Goal: Task Accomplishment & Management: Complete application form

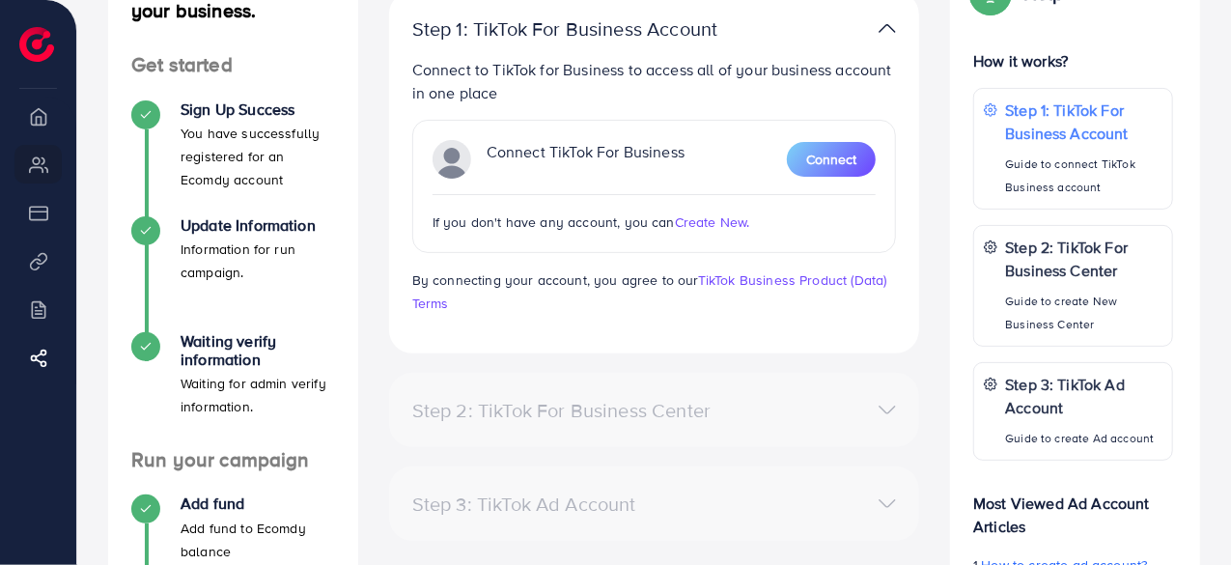
scroll to position [165, 0]
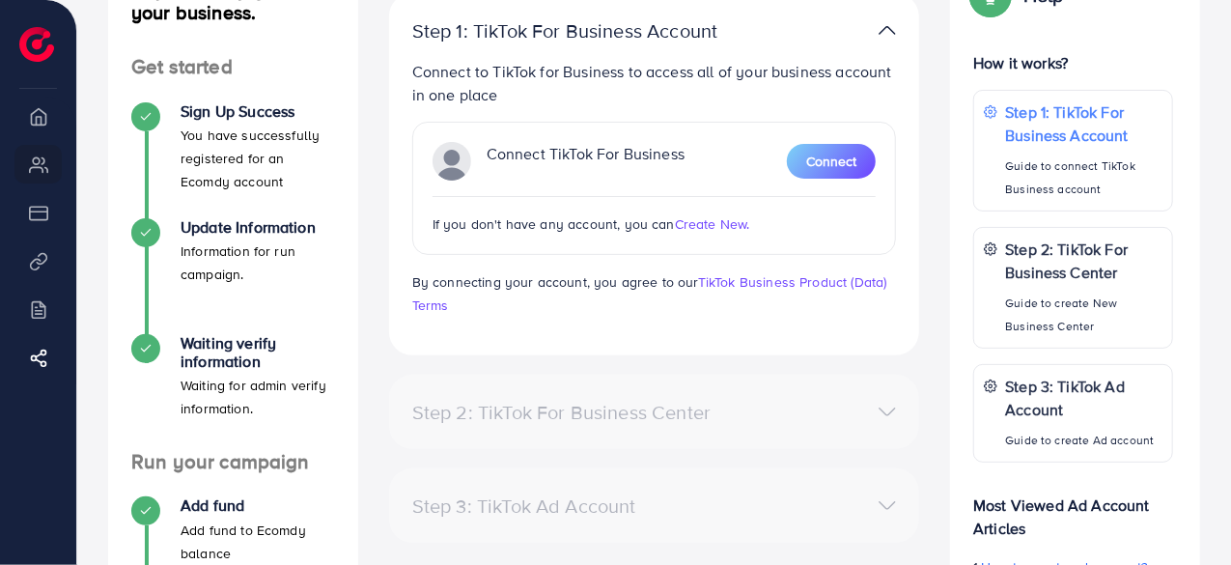
click at [709, 226] on span "Create New." at bounding box center [712, 223] width 75 height 19
click at [825, 163] on span "Connect" at bounding box center [831, 161] width 50 height 19
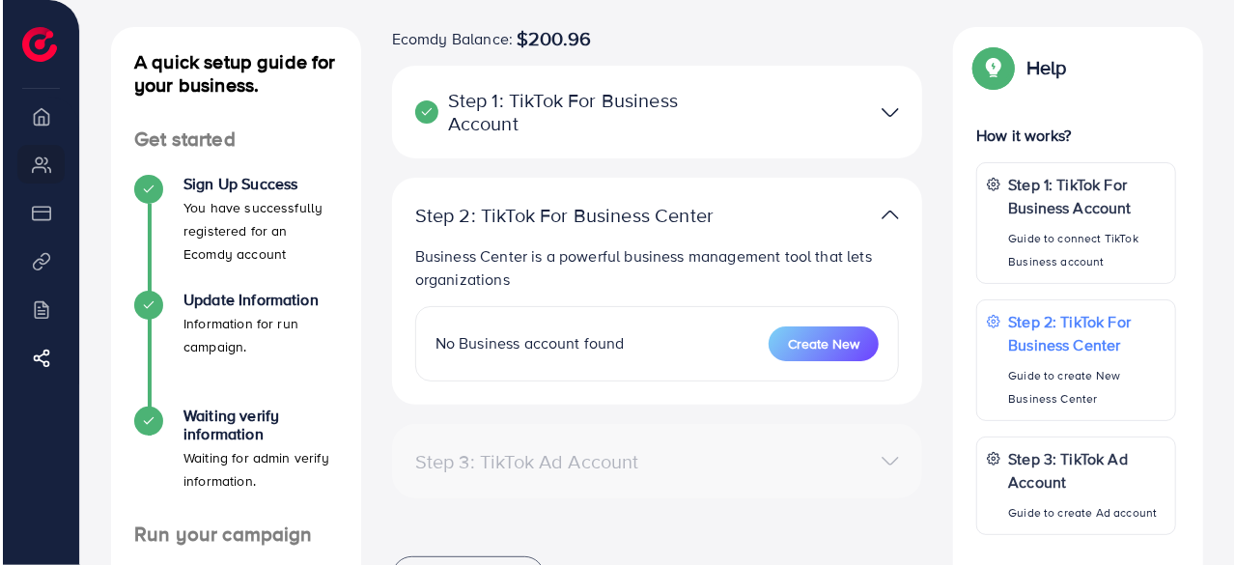
scroll to position [104, 0]
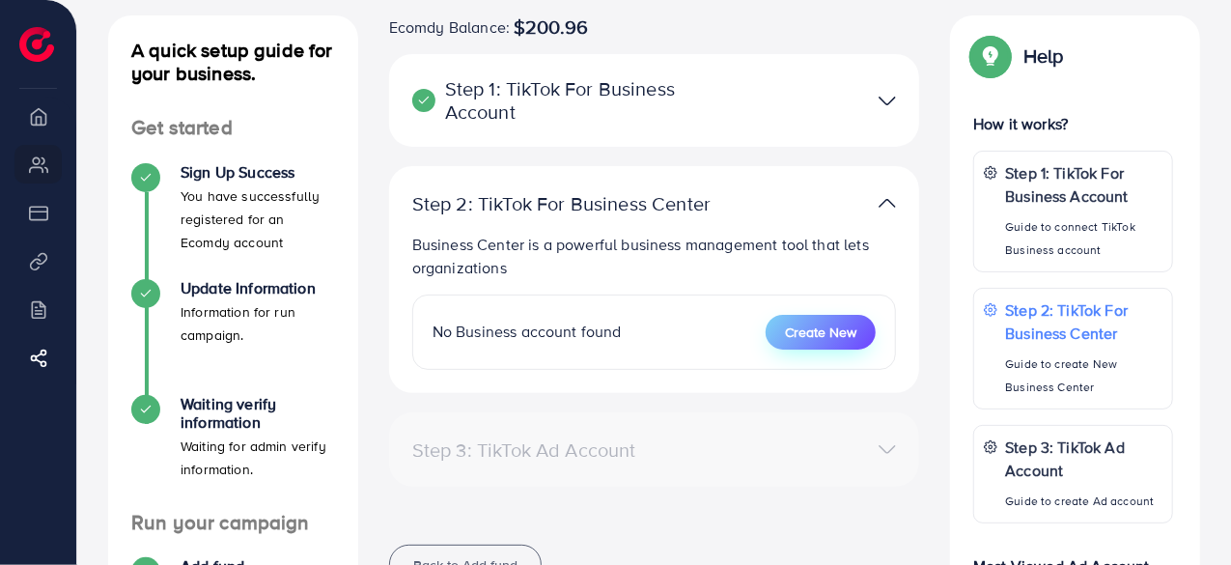
click at [841, 333] on span "Create New" at bounding box center [820, 331] width 71 height 19
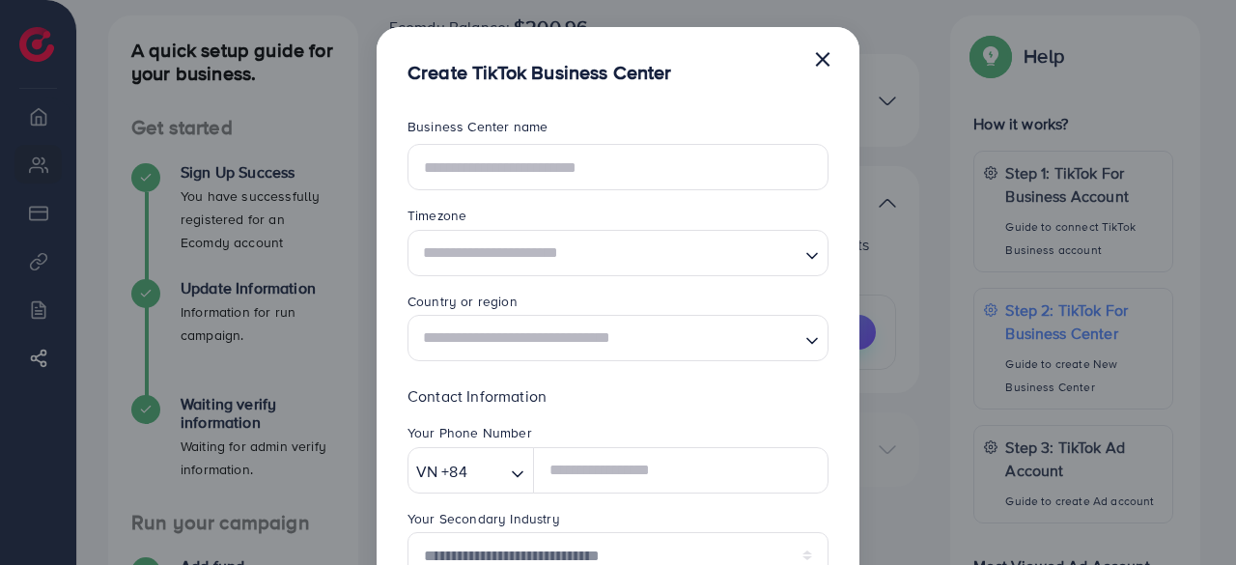
scroll to position [0, 0]
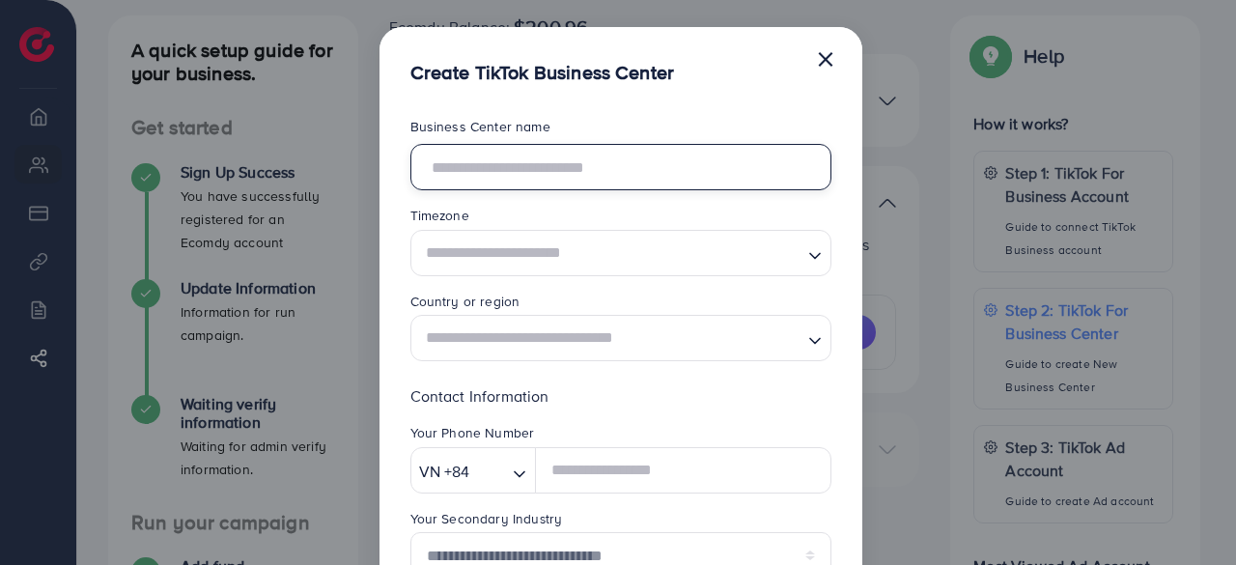
click at [618, 181] on input "text" at bounding box center [620, 167] width 421 height 46
type input "**********"
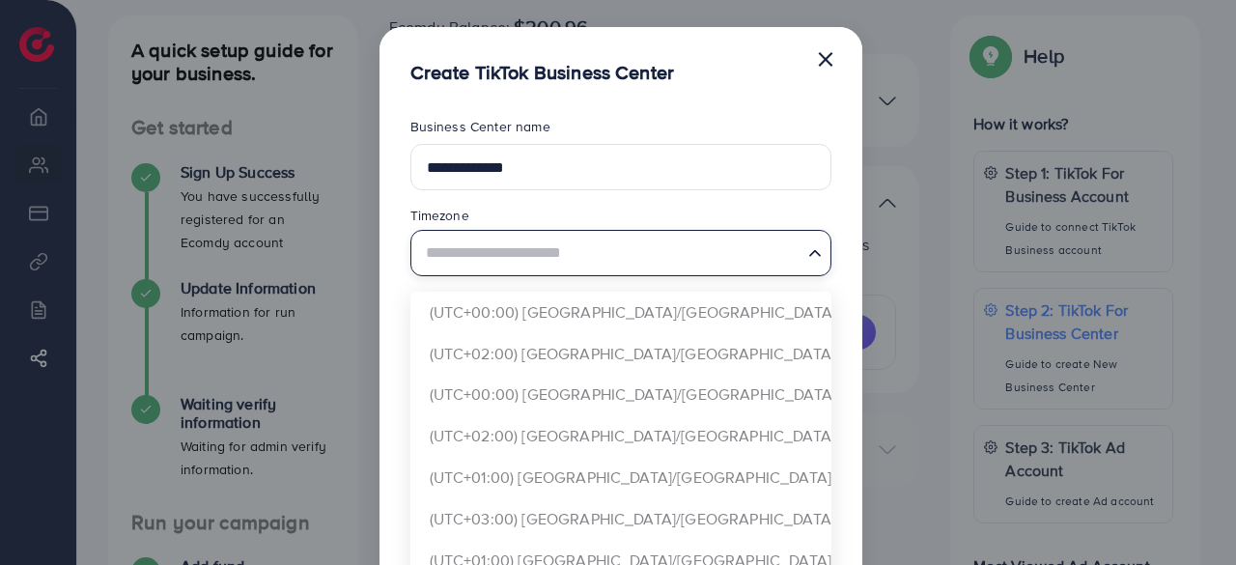
click at [542, 265] on input "Search for option" at bounding box center [609, 253] width 381 height 36
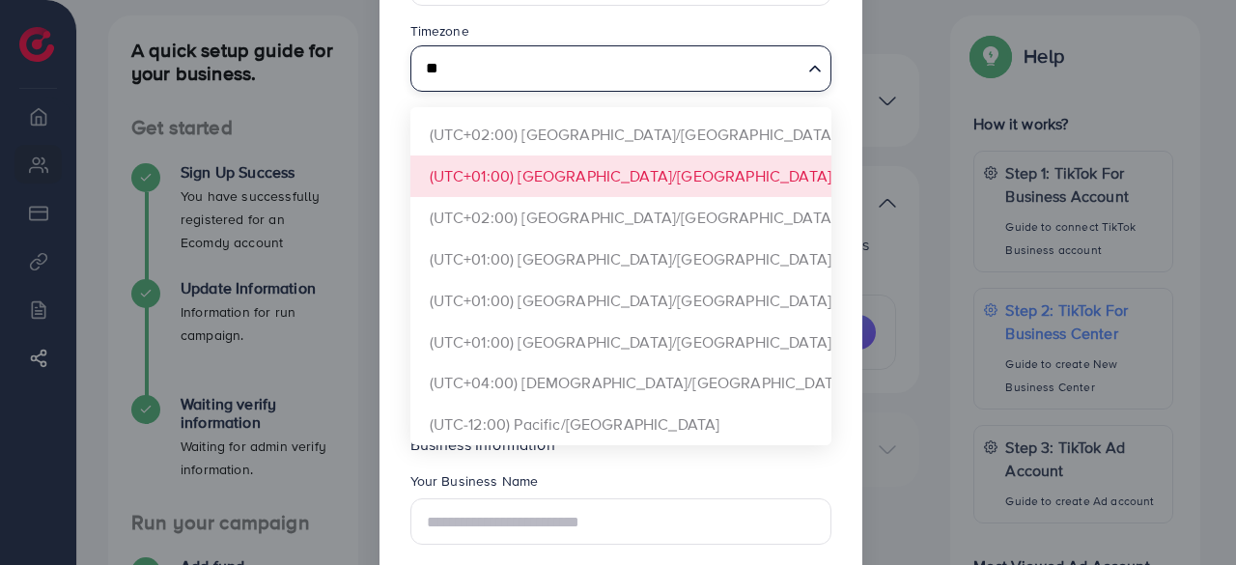
scroll to position [183, 0]
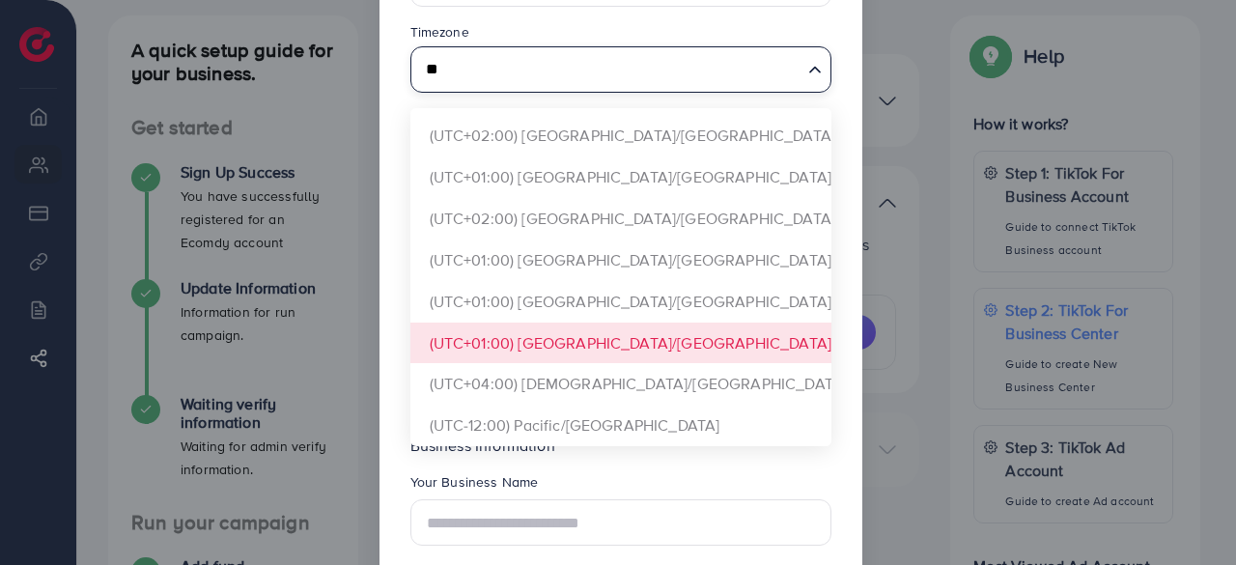
type input "**"
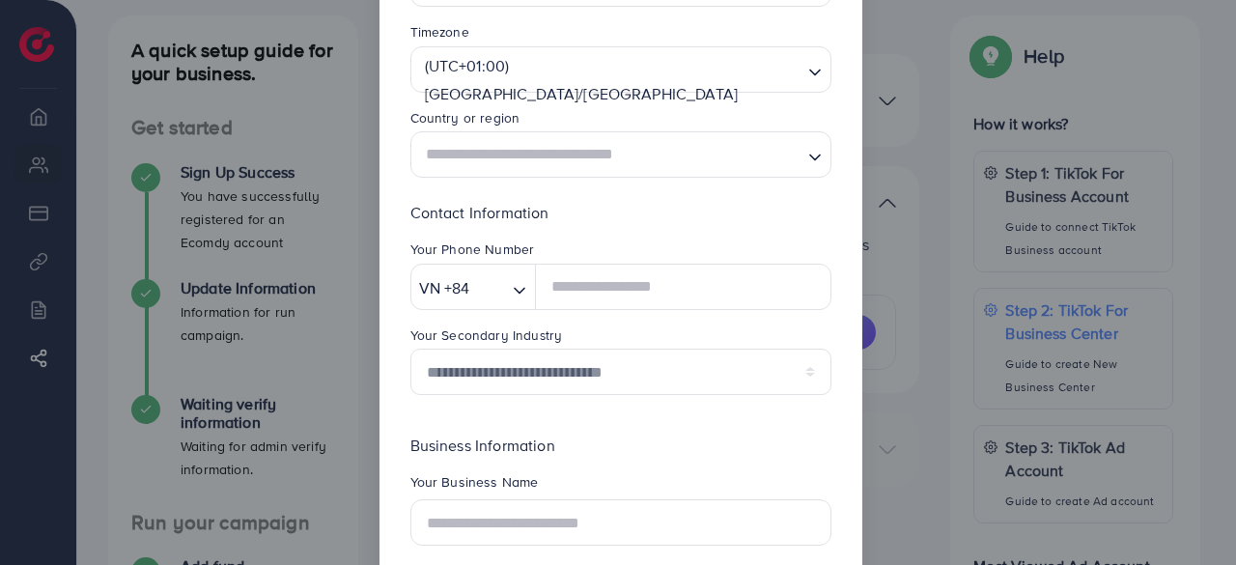
scroll to position [267, 0]
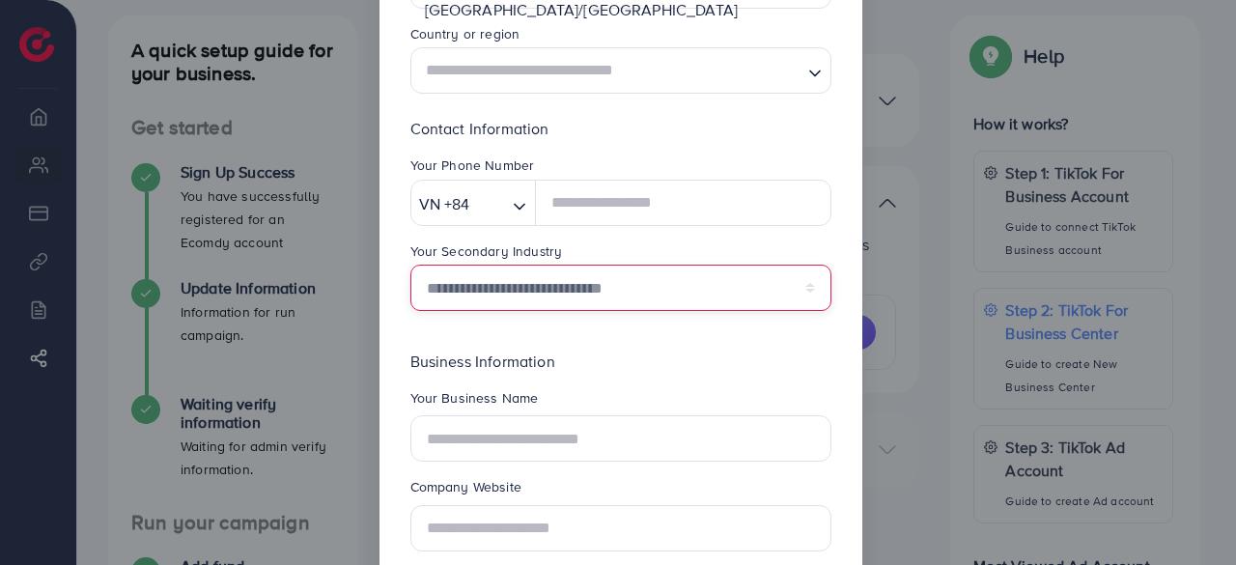
click at [561, 285] on select "**********" at bounding box center [620, 288] width 421 height 46
select select "******"
click at [410, 265] on select "**********" at bounding box center [620, 288] width 421 height 46
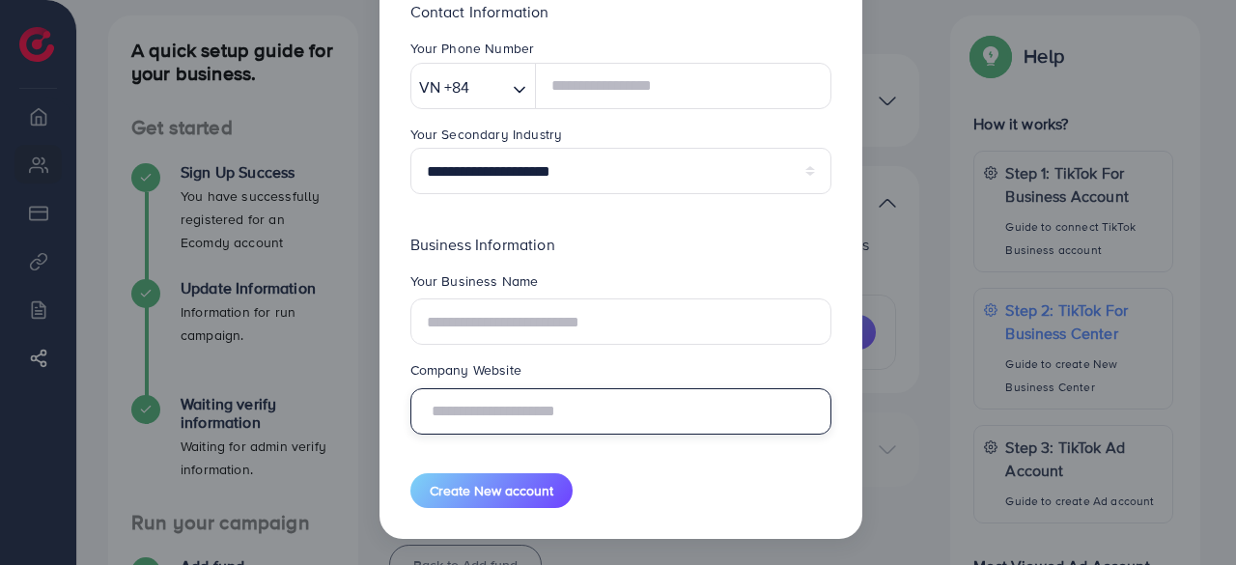
click at [594, 406] on input "text" at bounding box center [620, 411] width 421 height 46
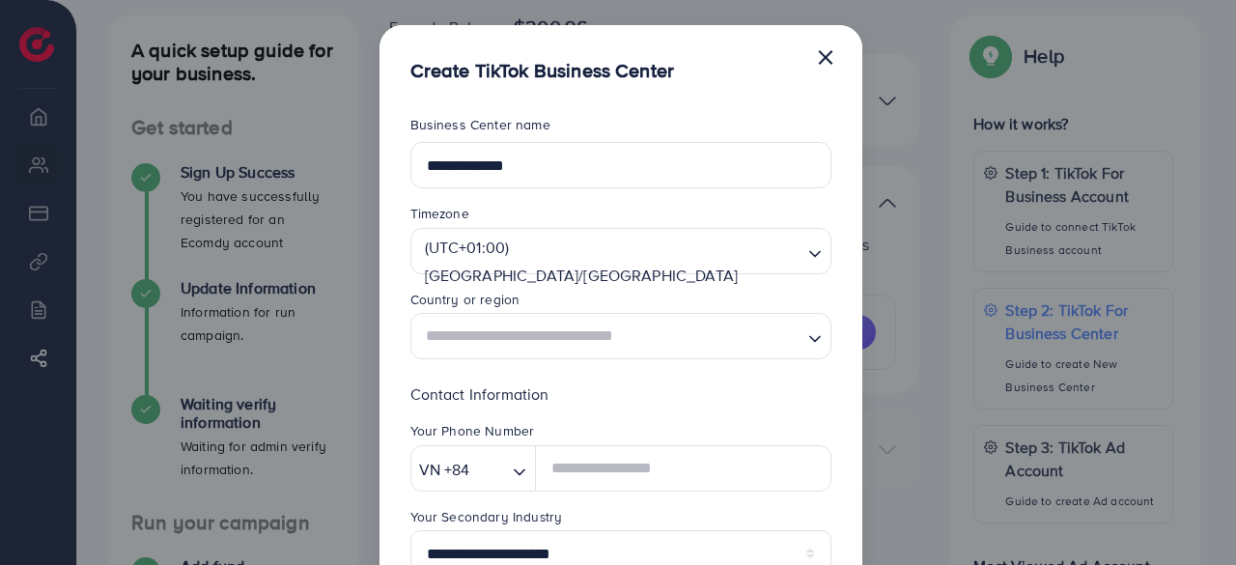
scroll to position [3, 0]
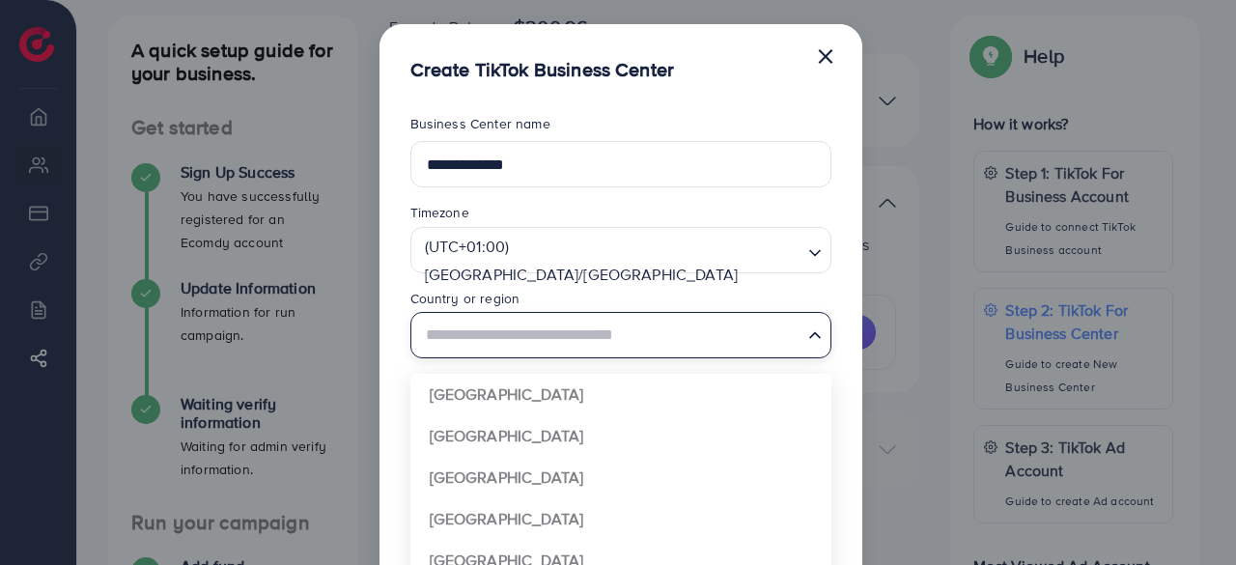
click at [600, 345] on input "Search for option" at bounding box center [609, 336] width 381 height 36
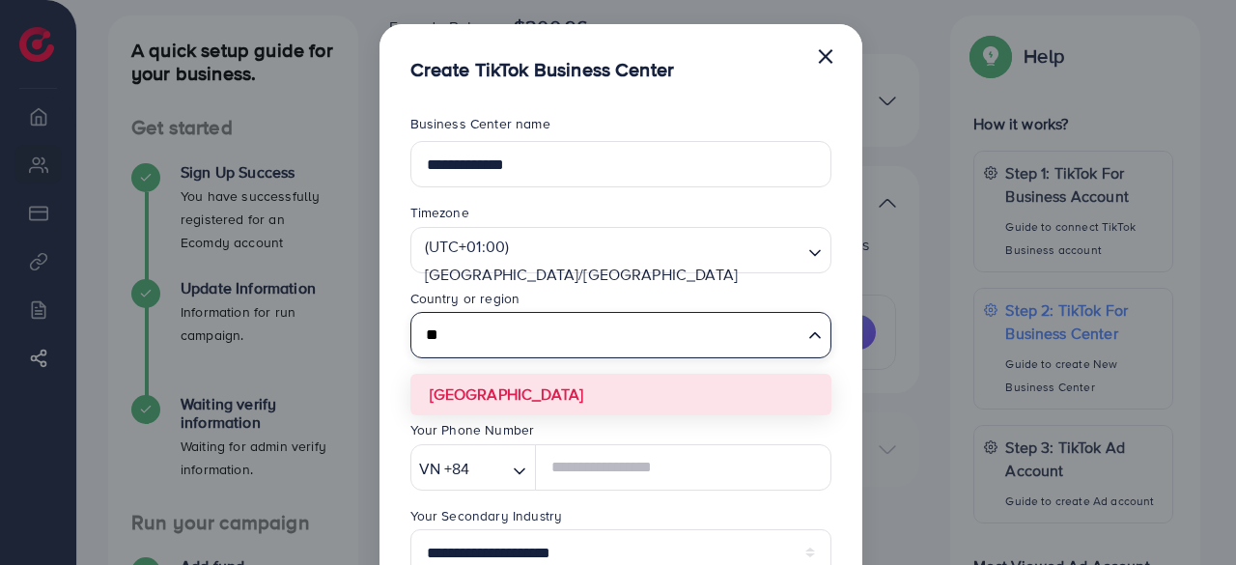
type input "*"
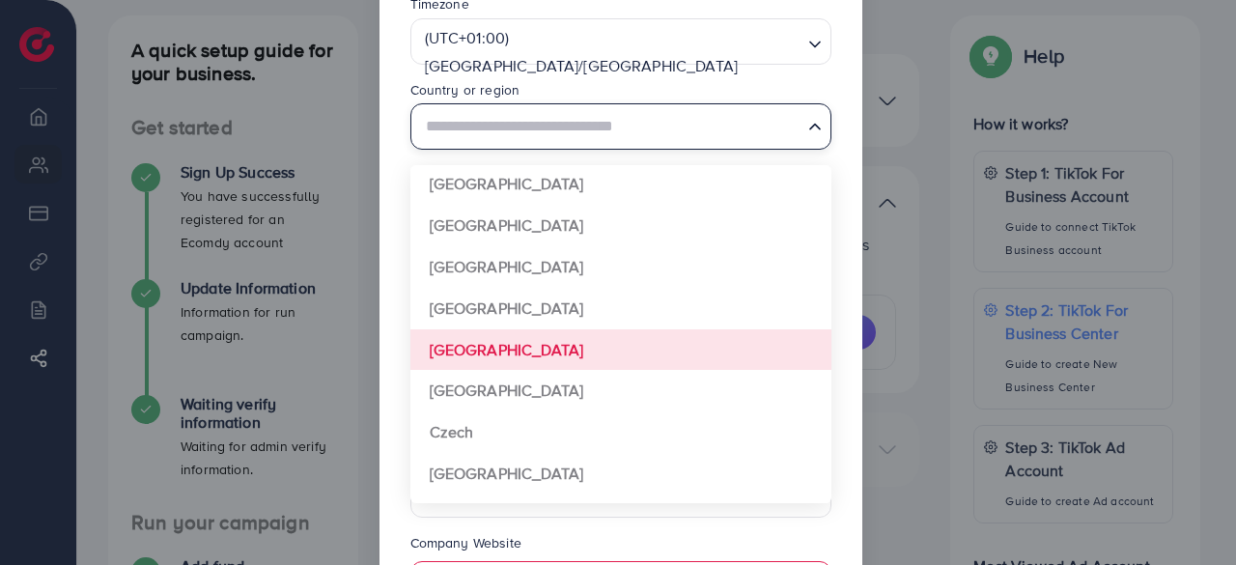
scroll to position [0, 0]
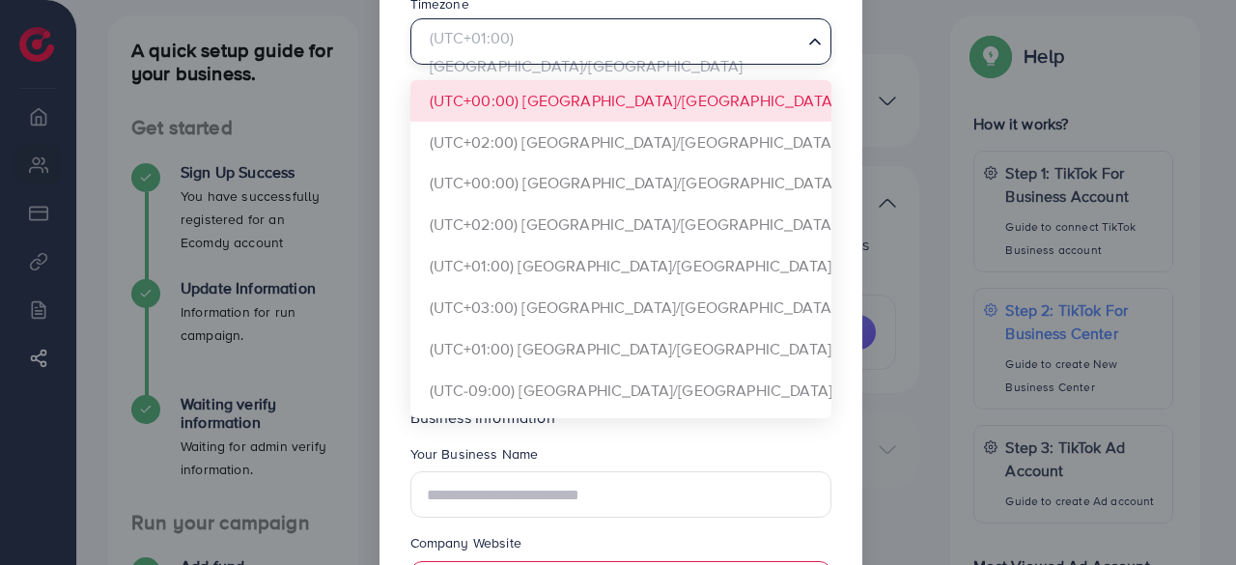
click at [649, 45] on input "Search for option" at bounding box center [609, 41] width 381 height 36
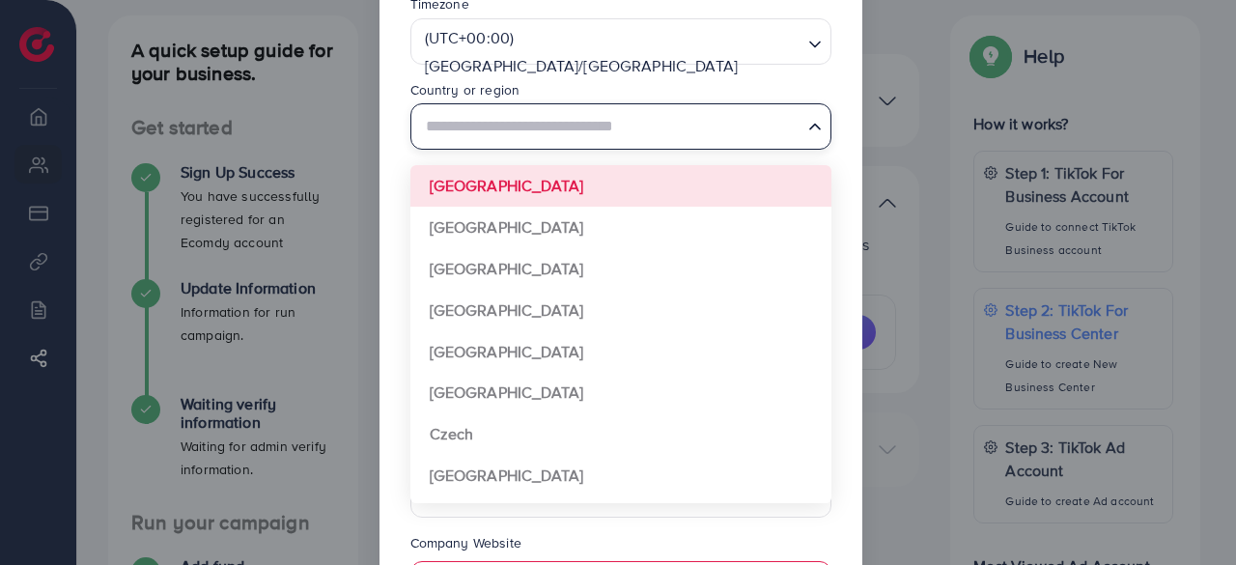
click at [495, 126] on input "Search for option" at bounding box center [609, 127] width 381 height 36
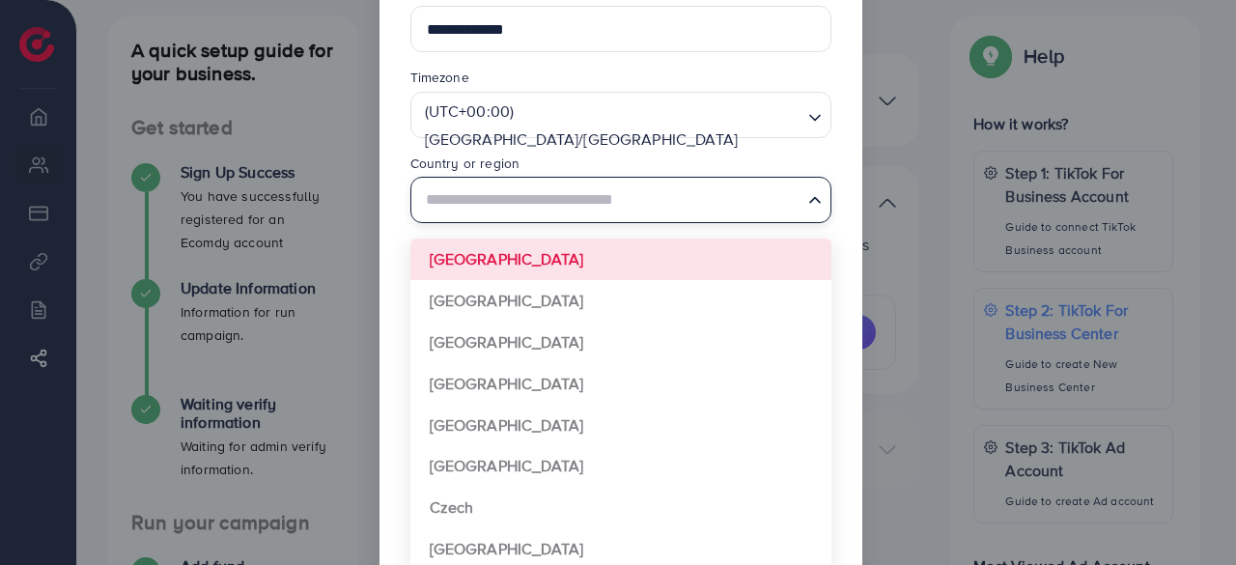
scroll to position [136, 0]
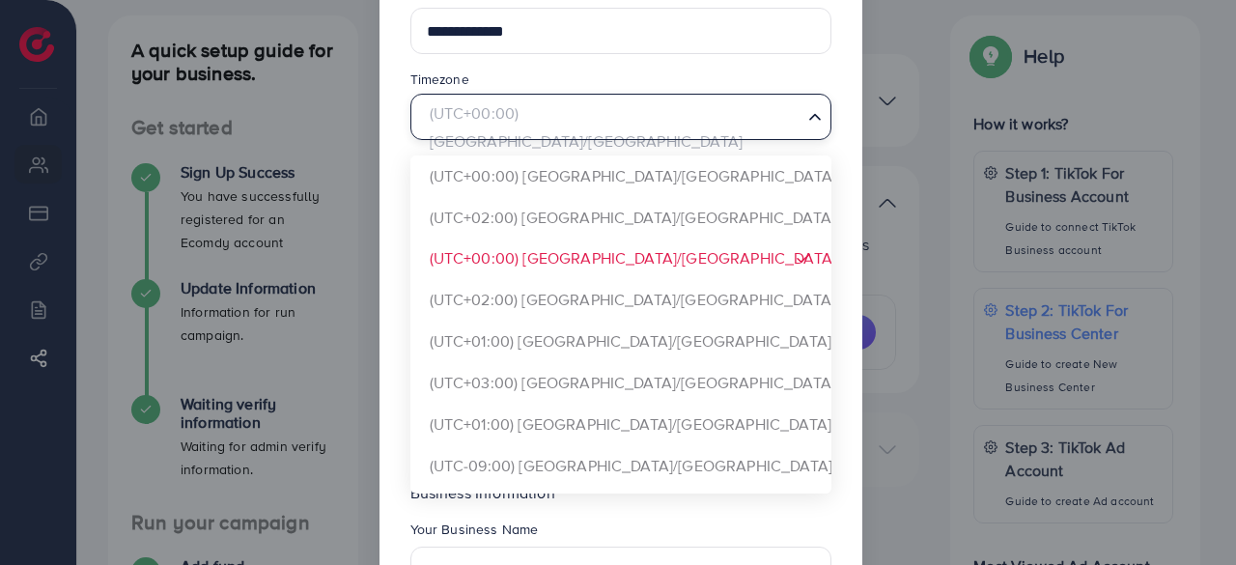
click at [488, 118] on div "(UTC+00:00) Africa/Casablanca" at bounding box center [609, 115] width 385 height 40
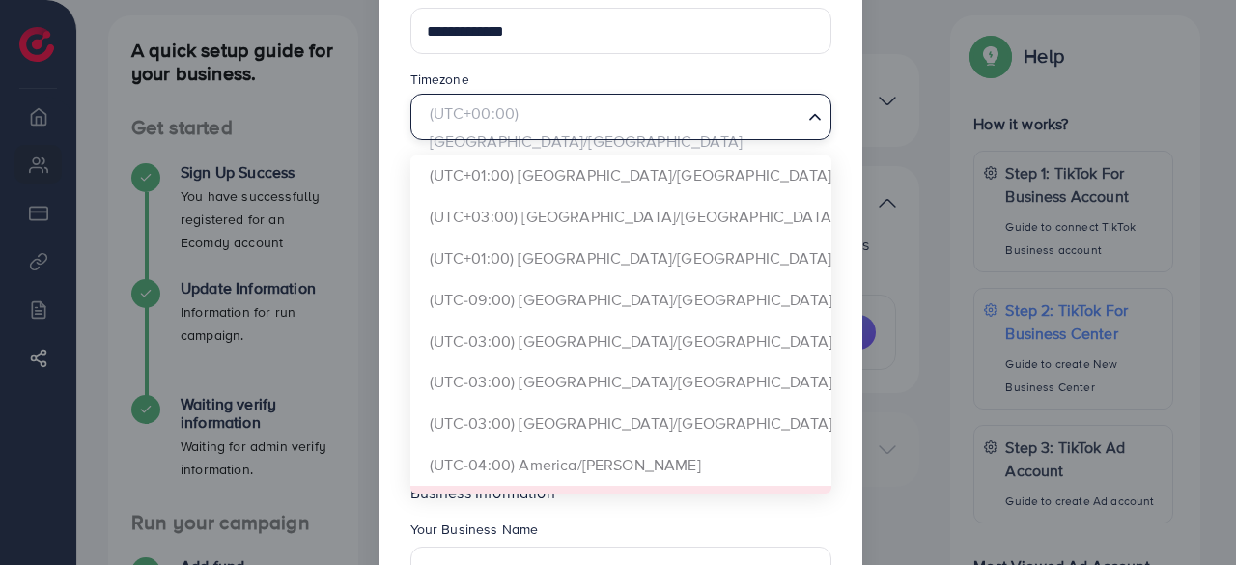
scroll to position [162, 0]
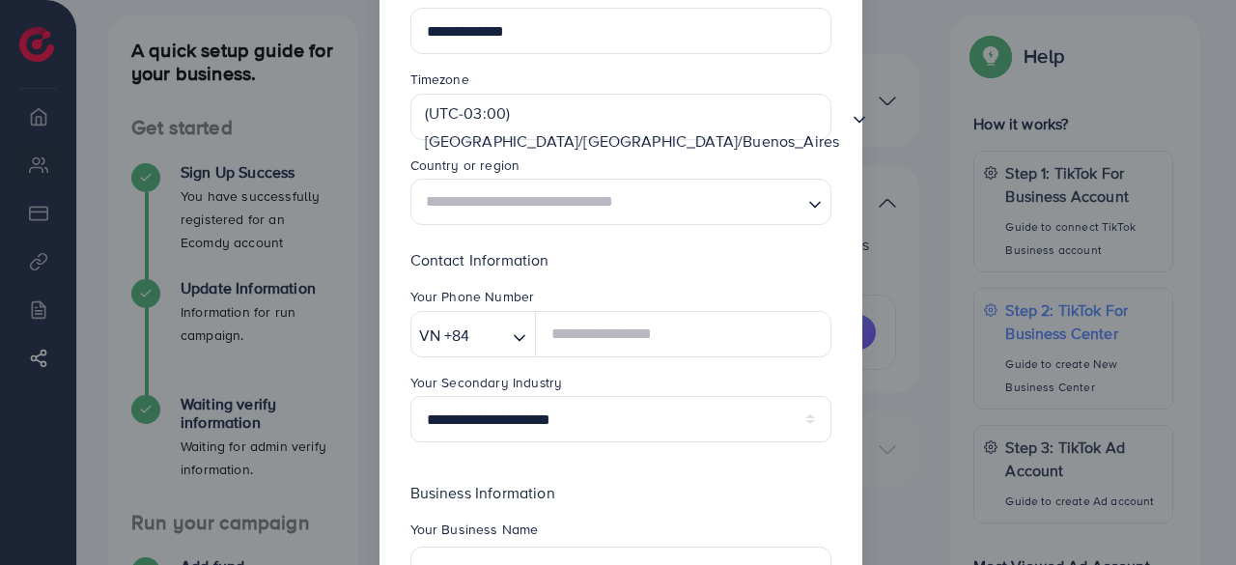
click at [610, 214] on input "Search for option" at bounding box center [609, 202] width 381 height 36
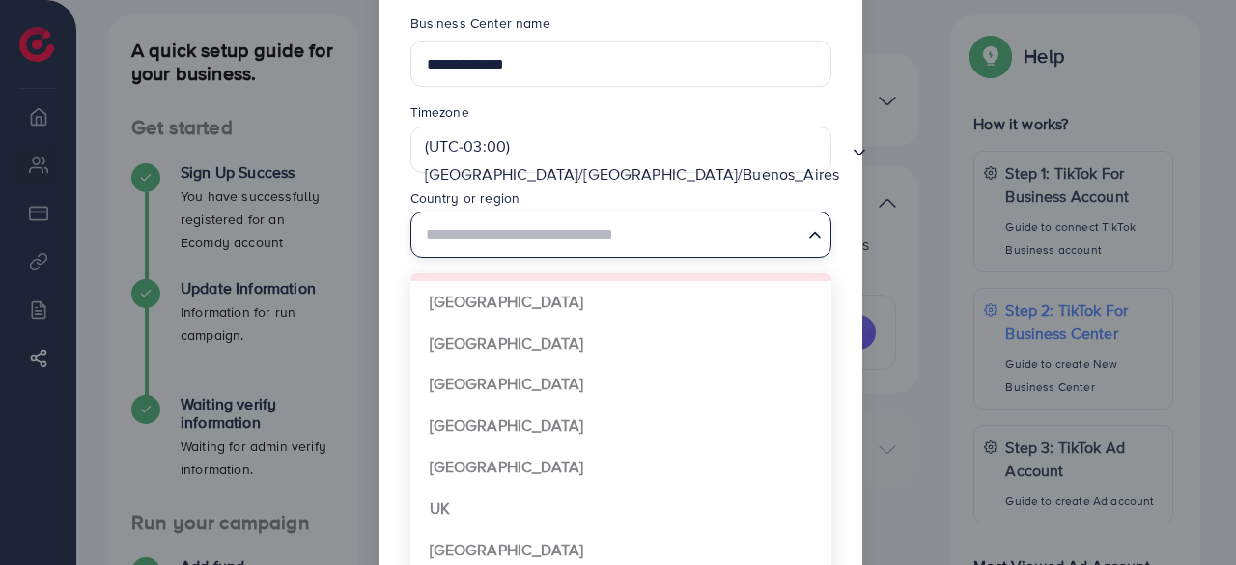
scroll to position [1407, 0]
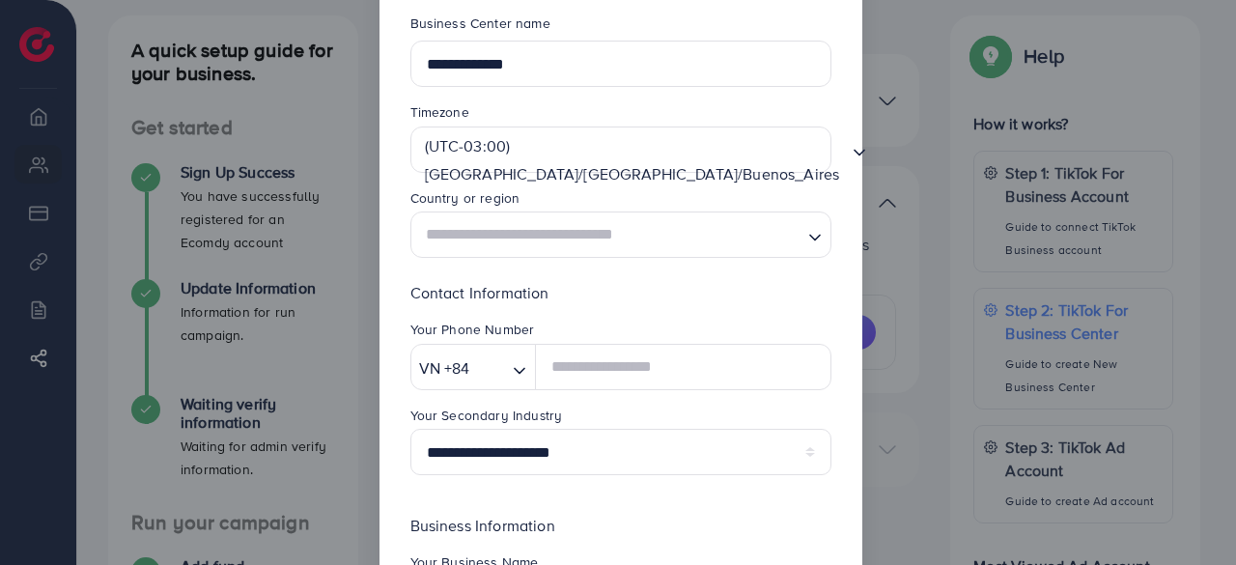
click at [820, 189] on div "Country or region" at bounding box center [620, 199] width 421 height 23
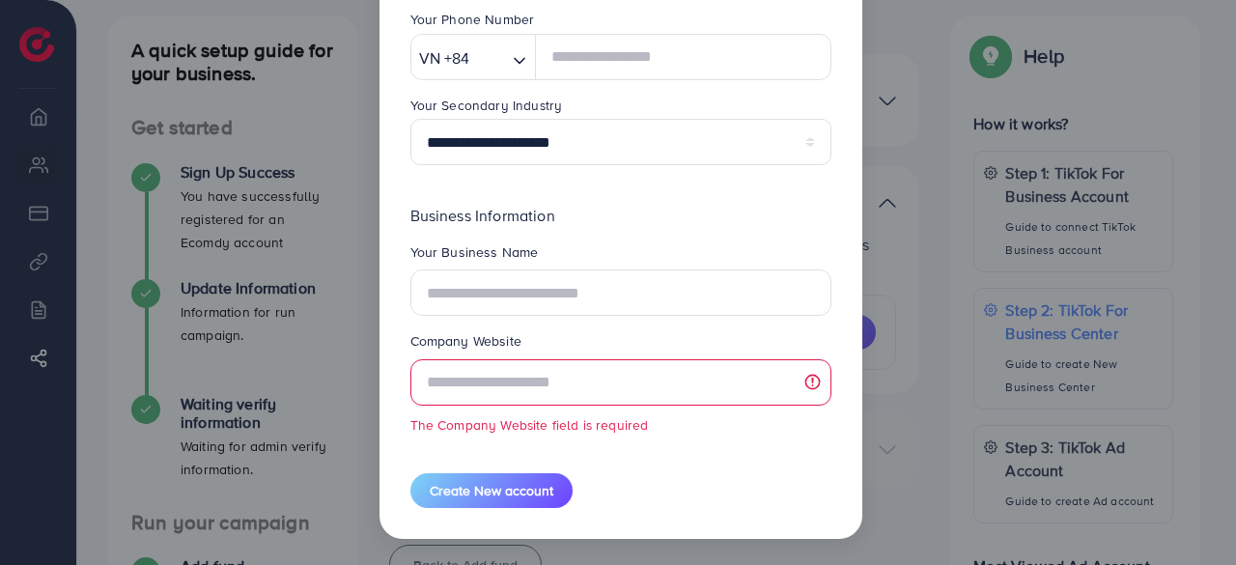
scroll to position [412, 0]
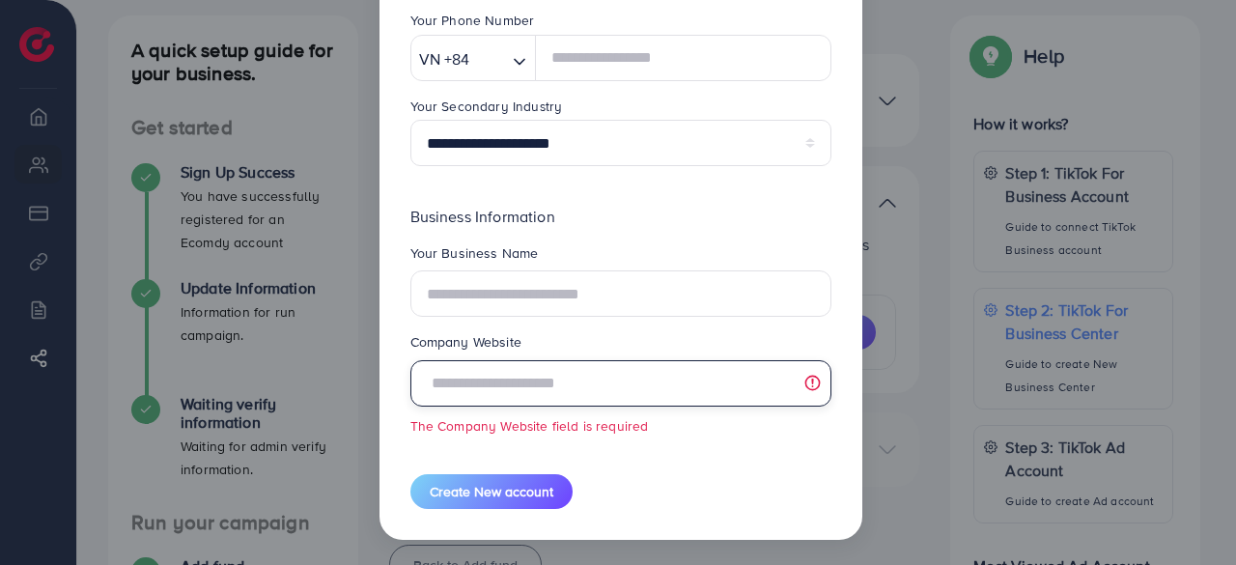
click at [485, 376] on input "text" at bounding box center [620, 383] width 421 height 46
paste input "**********"
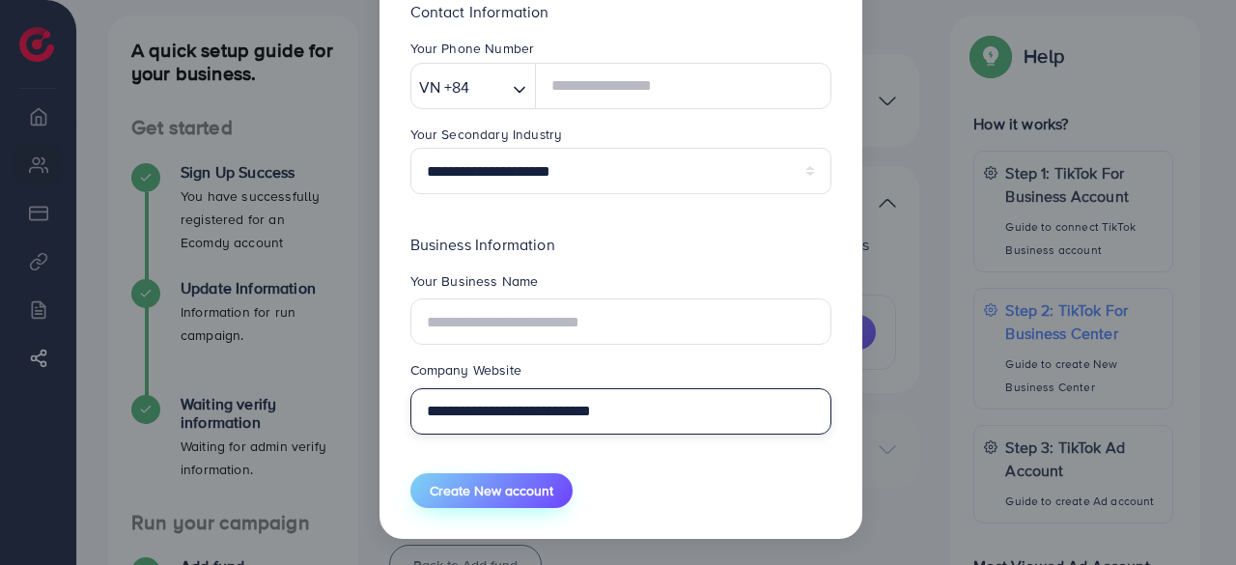
type input "**********"
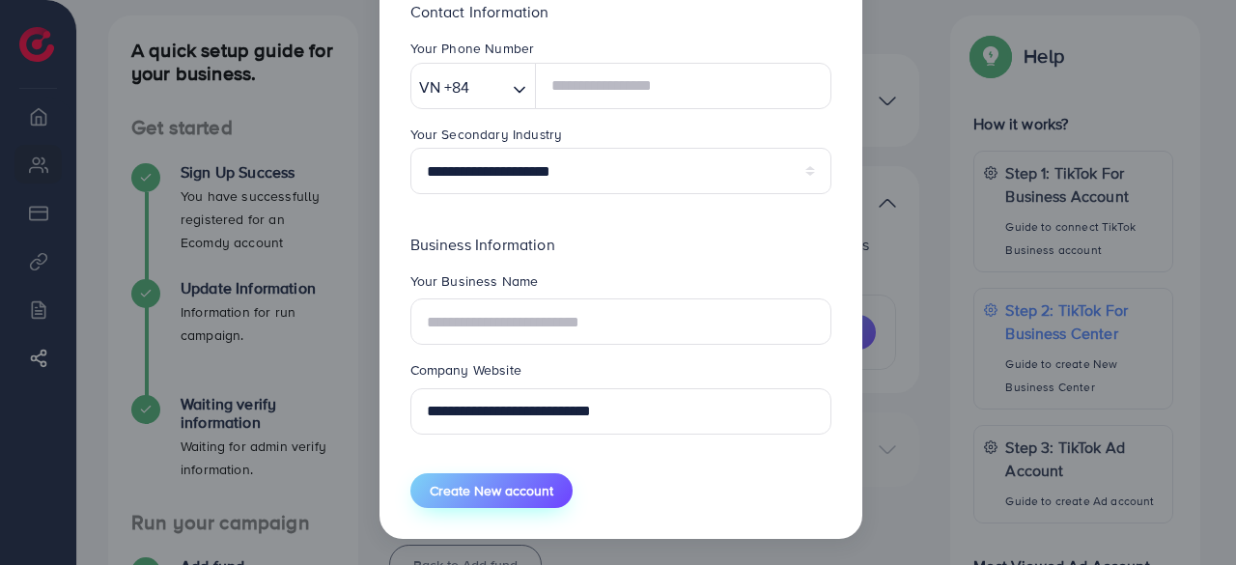
click at [496, 482] on span "Create New account" at bounding box center [492, 490] width 124 height 19
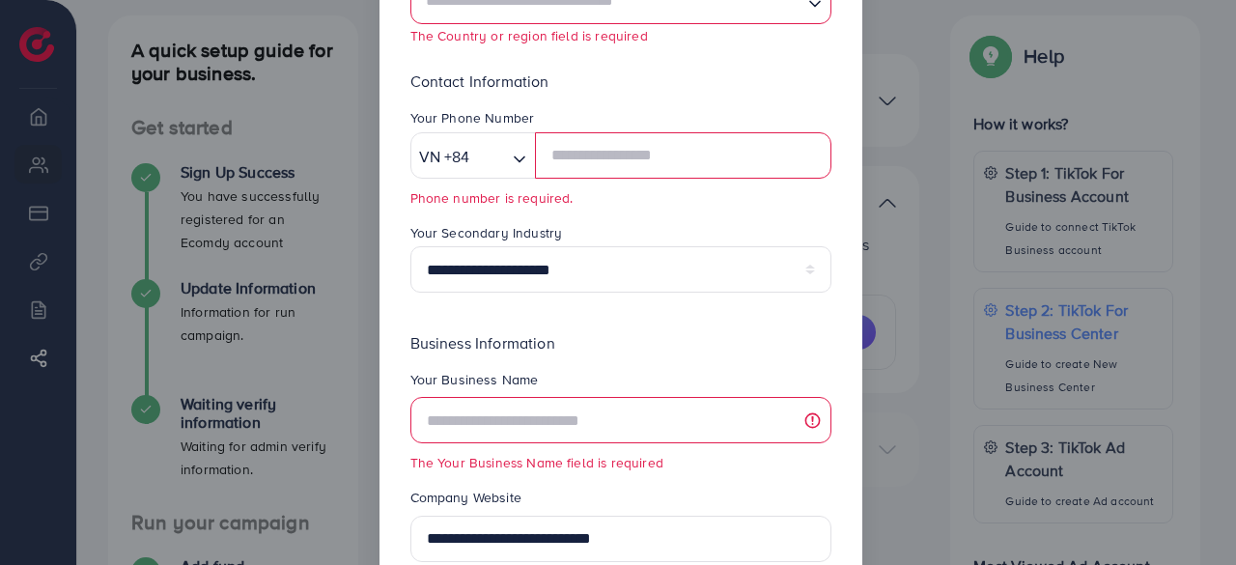
scroll to position [463, 0]
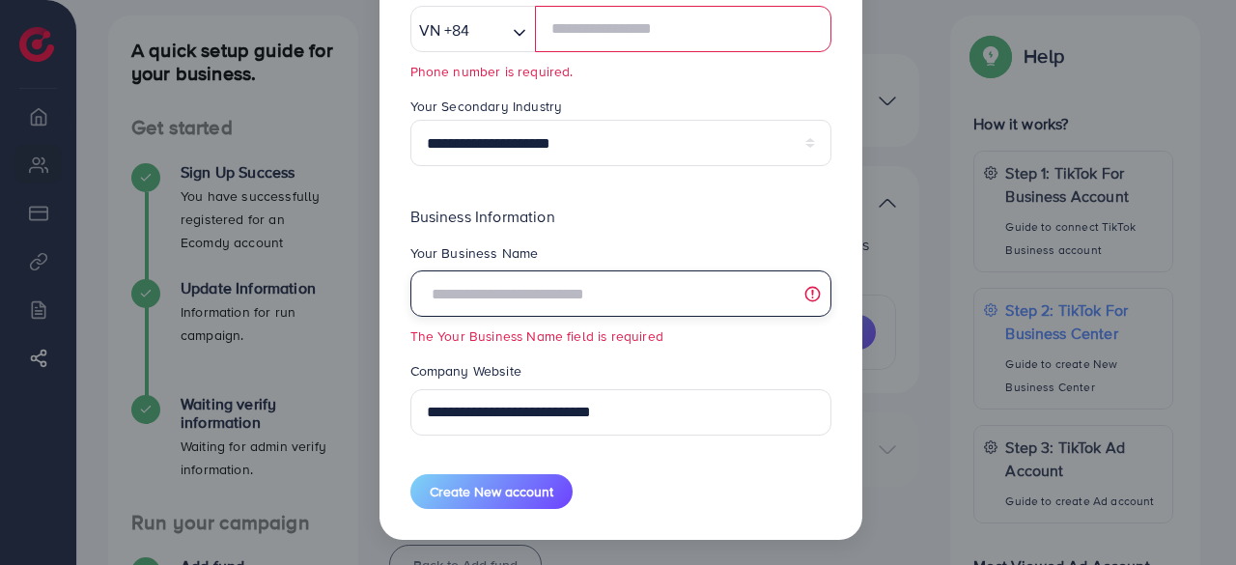
click at [575, 300] on input "text" at bounding box center [620, 293] width 421 height 46
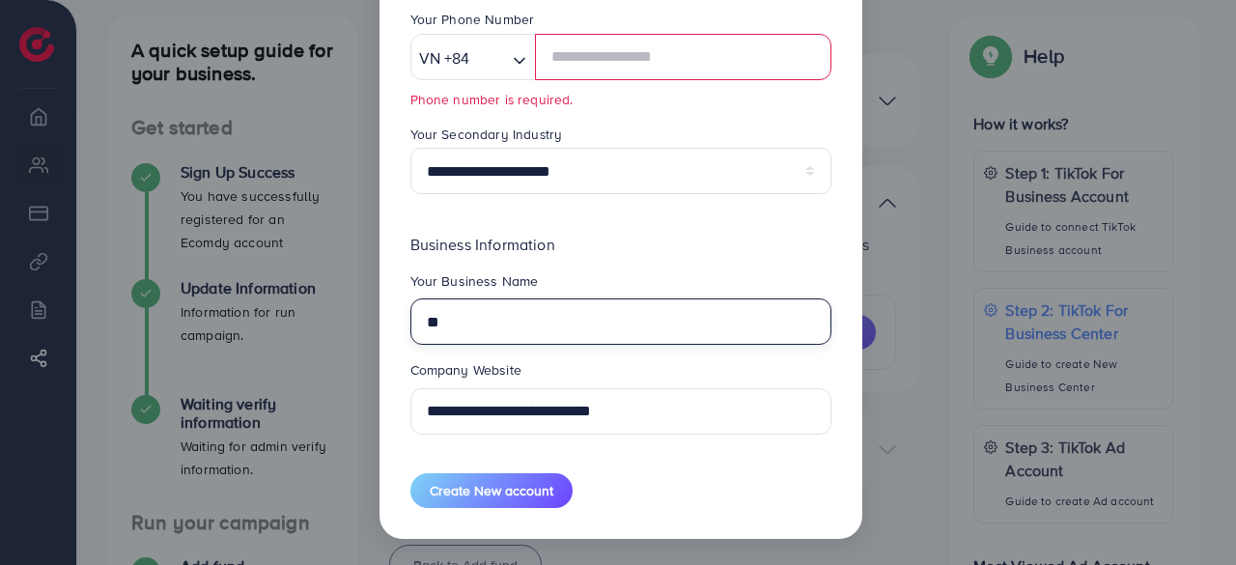
type input "*"
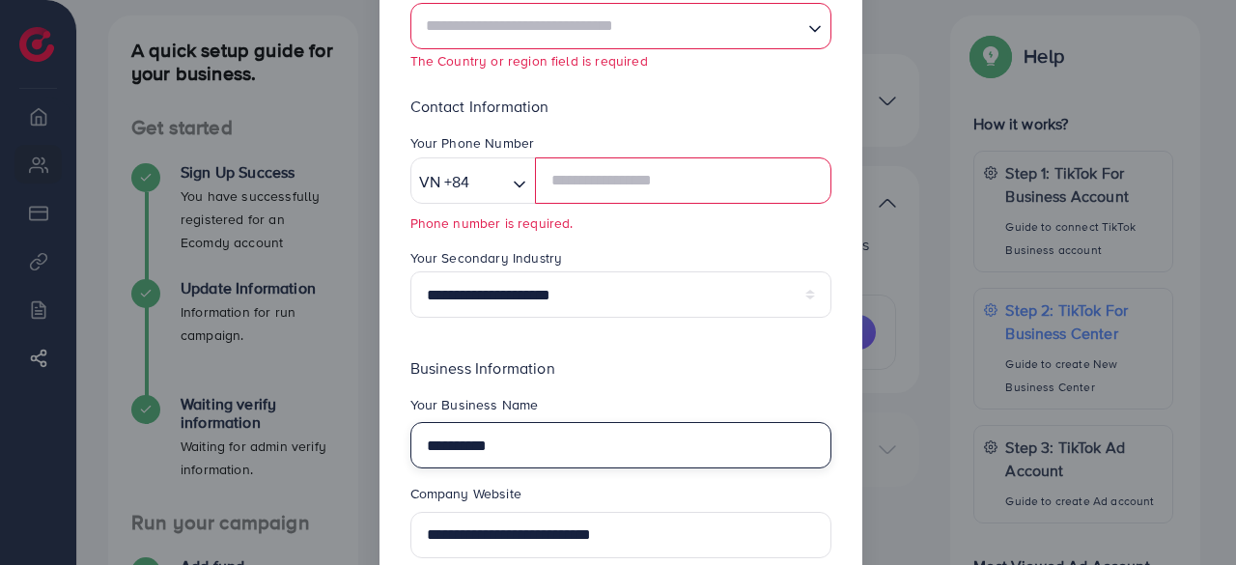
scroll to position [311, 0]
type input "**********"
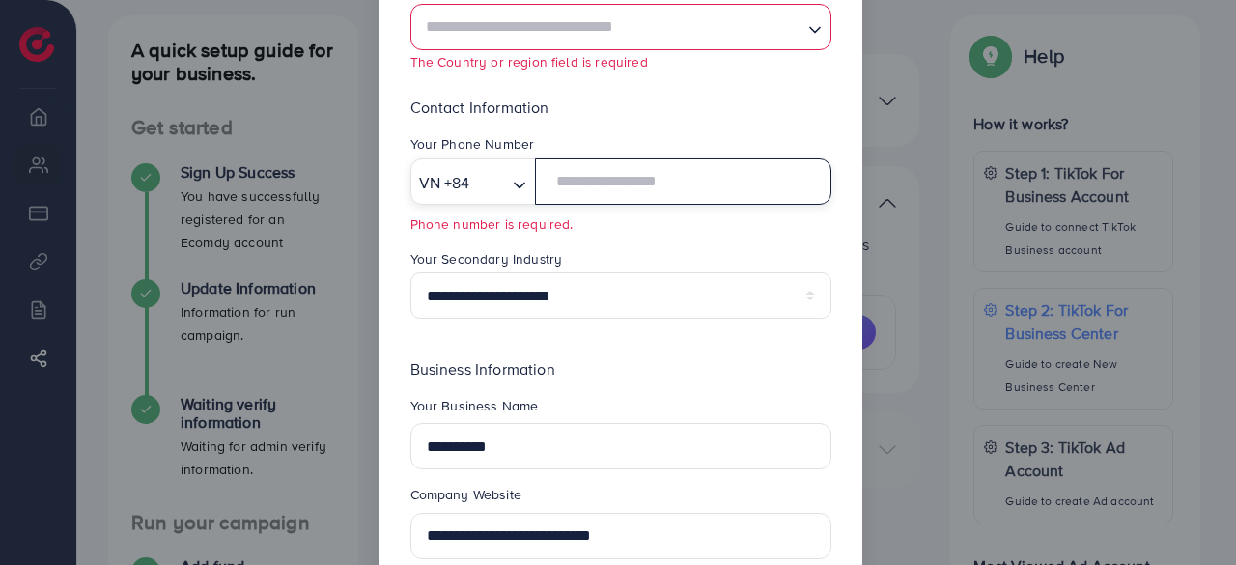
click at [632, 179] on input "text" at bounding box center [682, 181] width 295 height 46
click at [452, 185] on div "VN +84" at bounding box center [459, 180] width 97 height 33
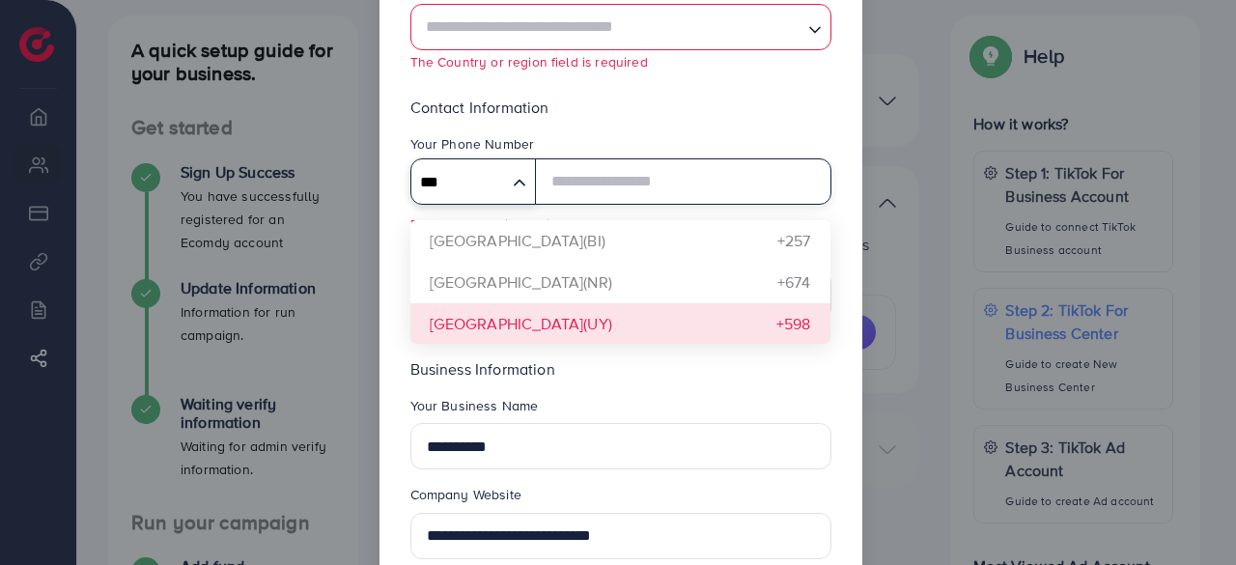
type input "***"
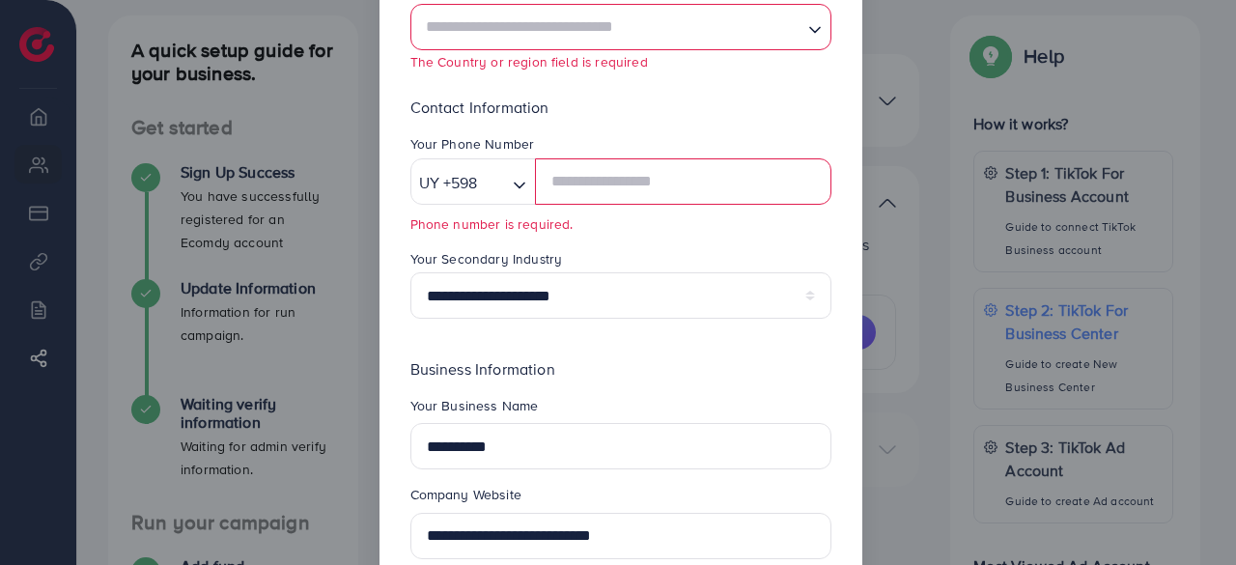
click at [469, 331] on div "**********" at bounding box center [620, 215] width 421 height 238
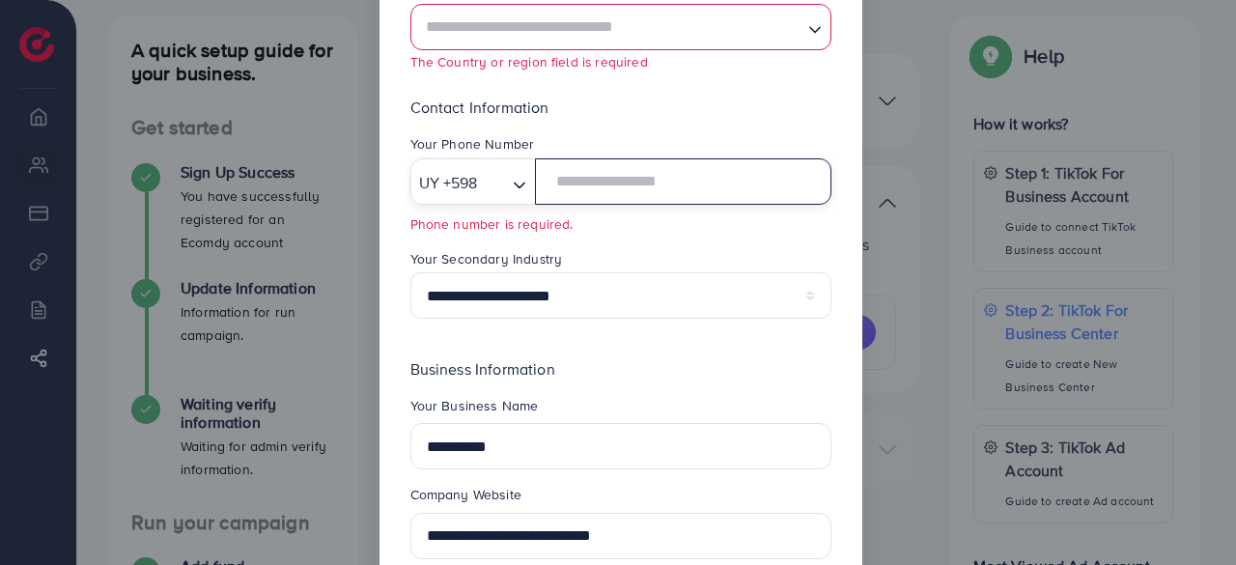
click at [612, 187] on input "text" at bounding box center [682, 181] width 295 height 46
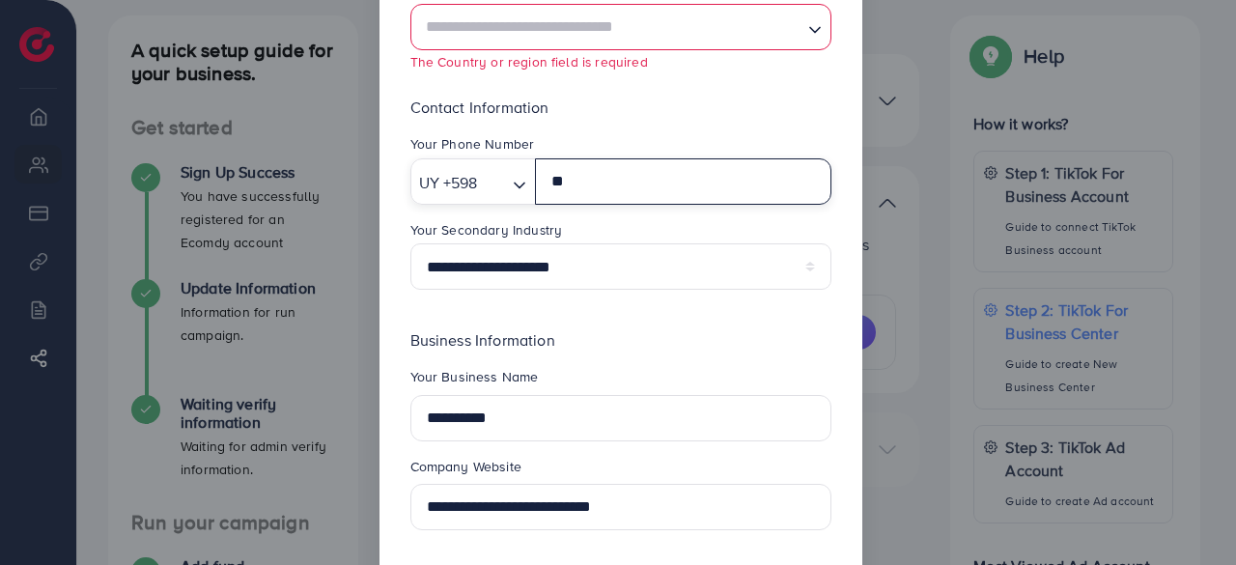
type input "*"
type input "********"
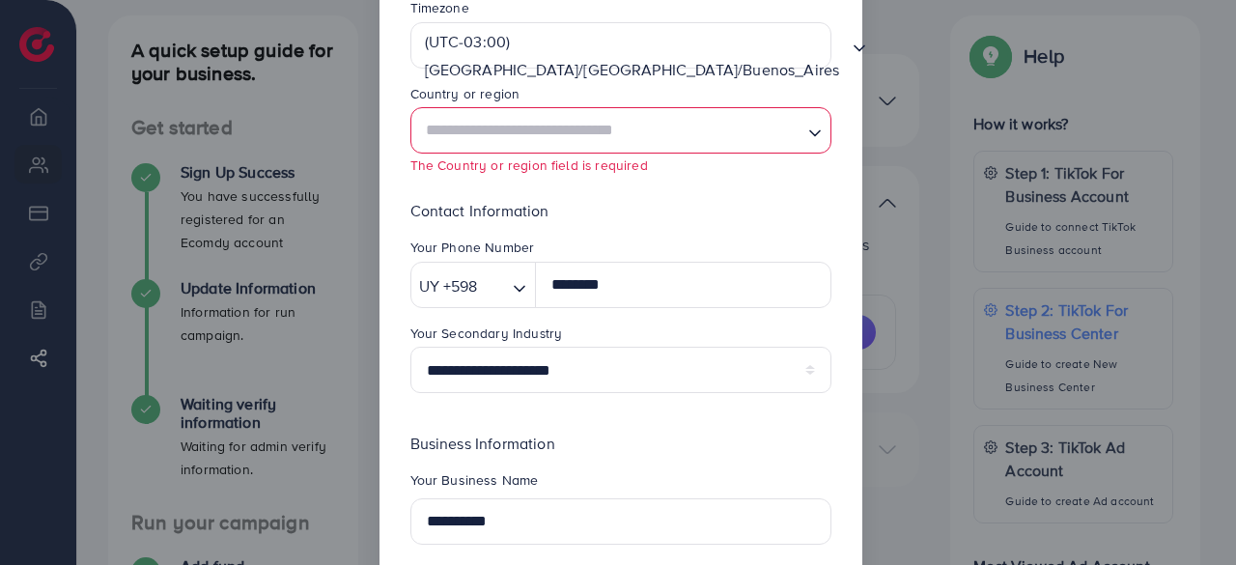
scroll to position [207, 0]
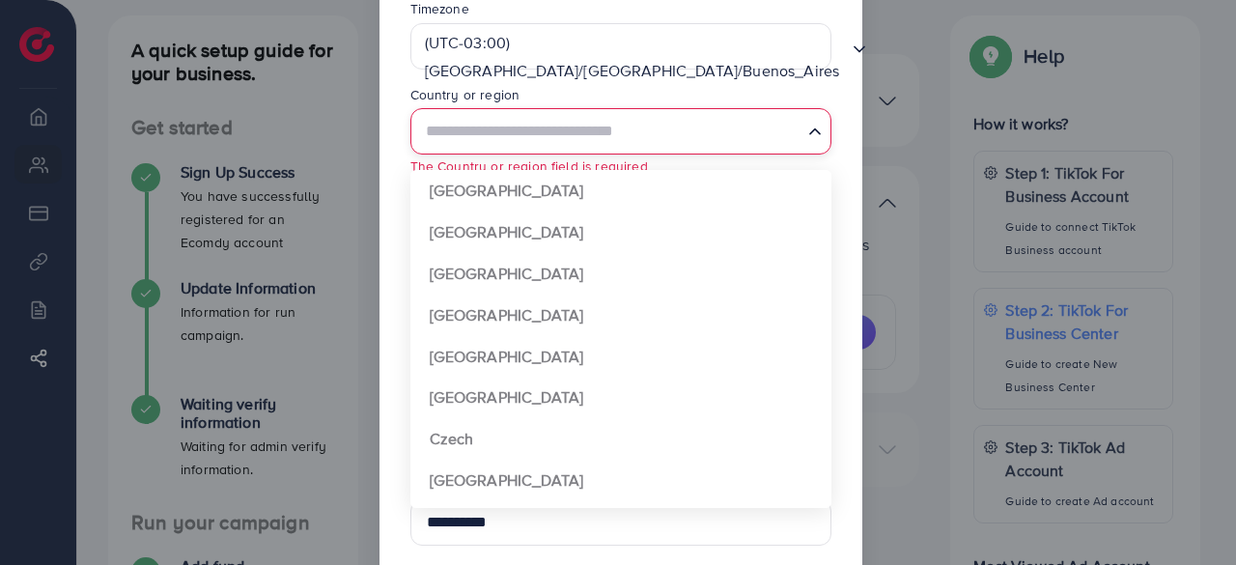
click at [653, 137] on input "Search for option" at bounding box center [609, 132] width 381 height 36
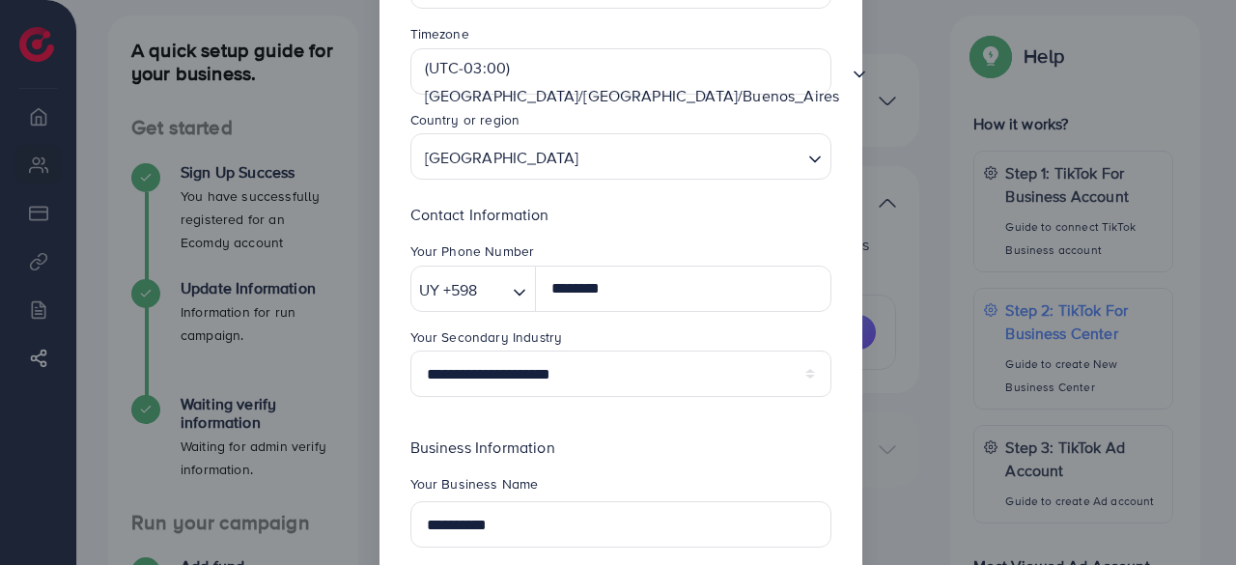
scroll to position [384, 0]
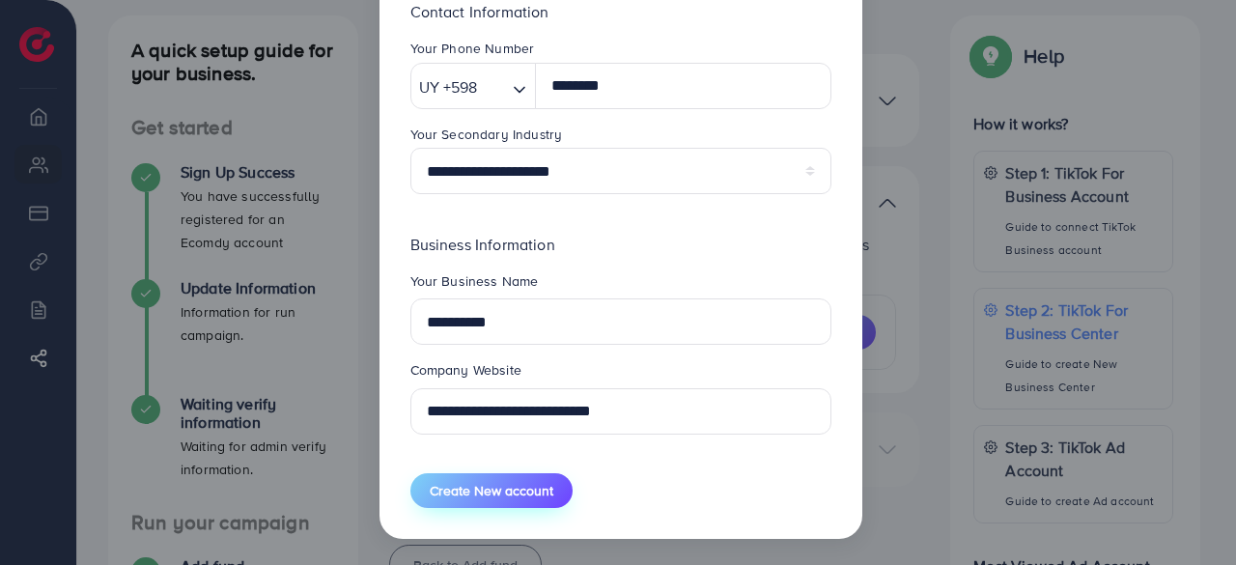
click at [478, 484] on span "Create New account" at bounding box center [492, 490] width 124 height 19
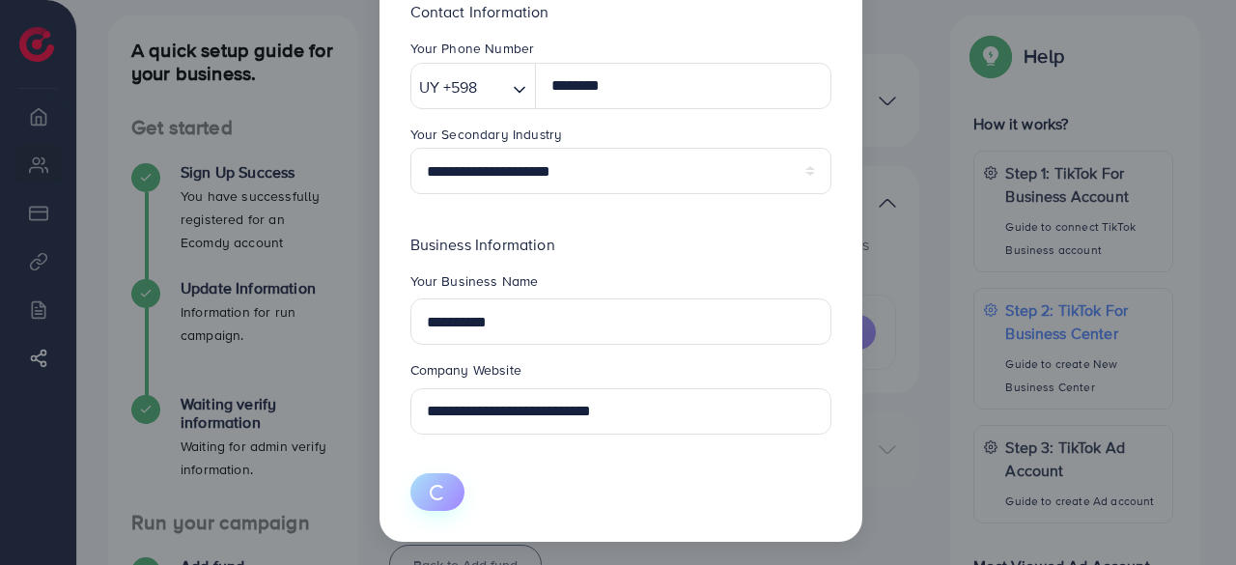
select select
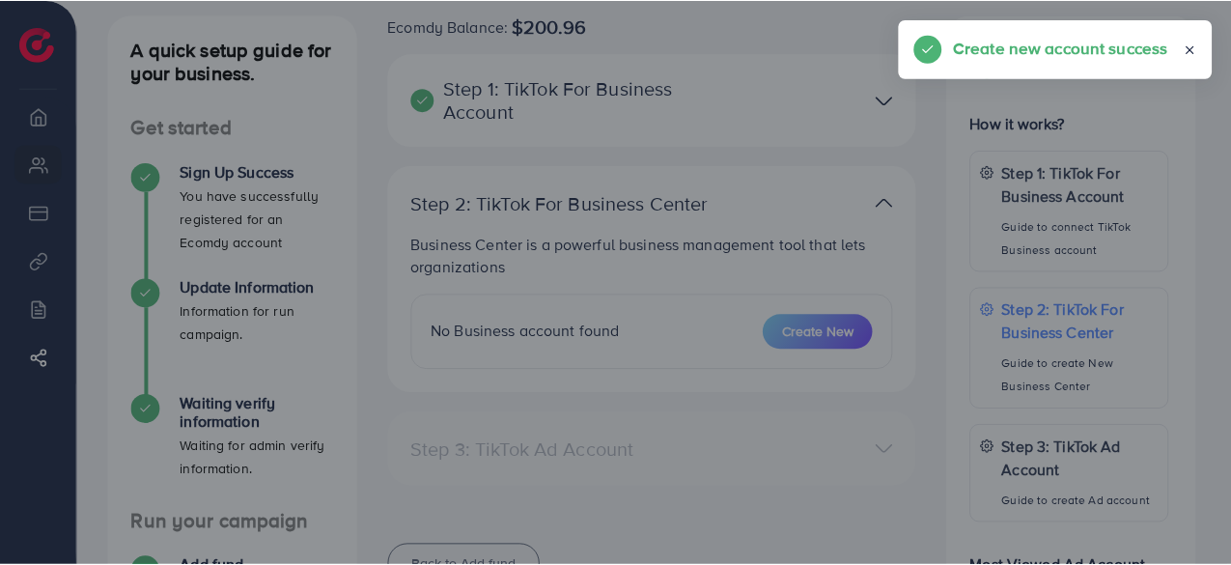
scroll to position [243, 0]
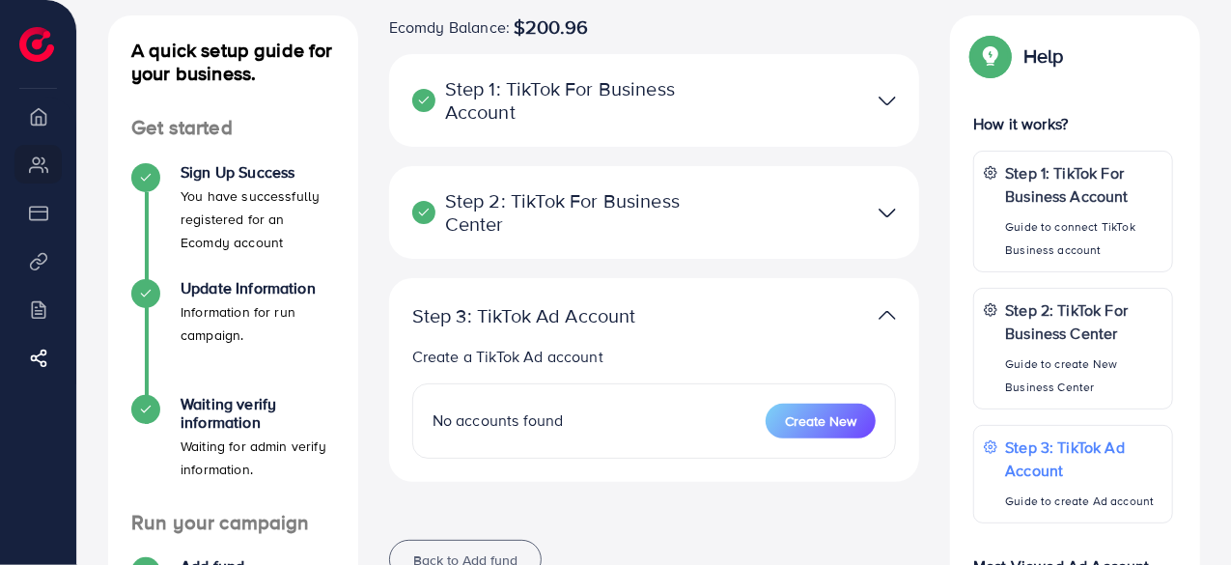
click at [882, 209] on img at bounding box center [887, 213] width 17 height 28
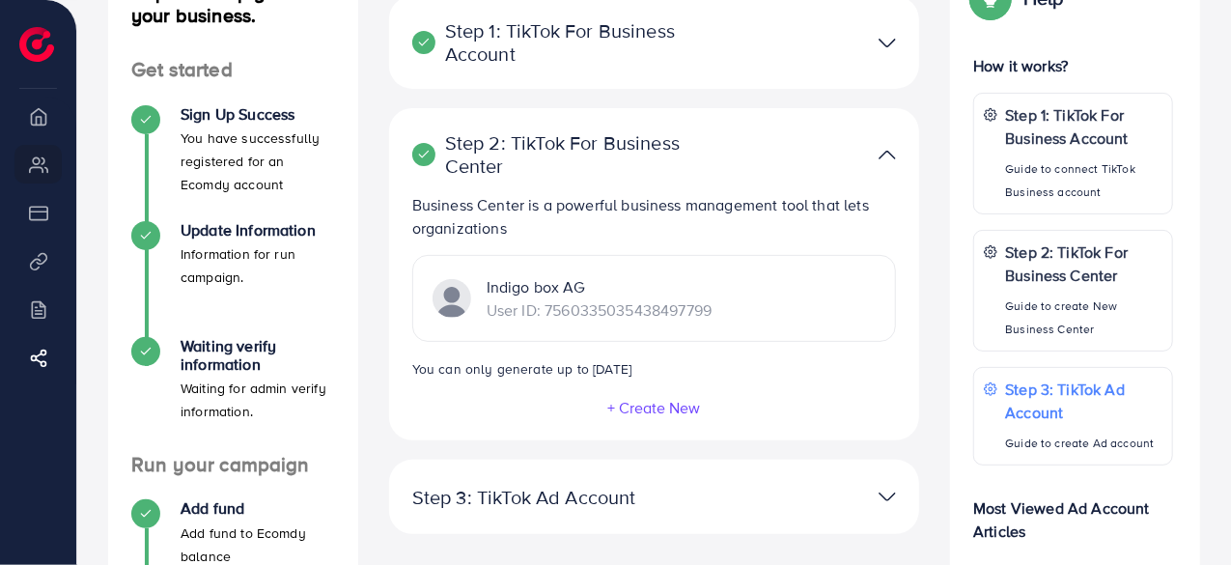
scroll to position [157, 0]
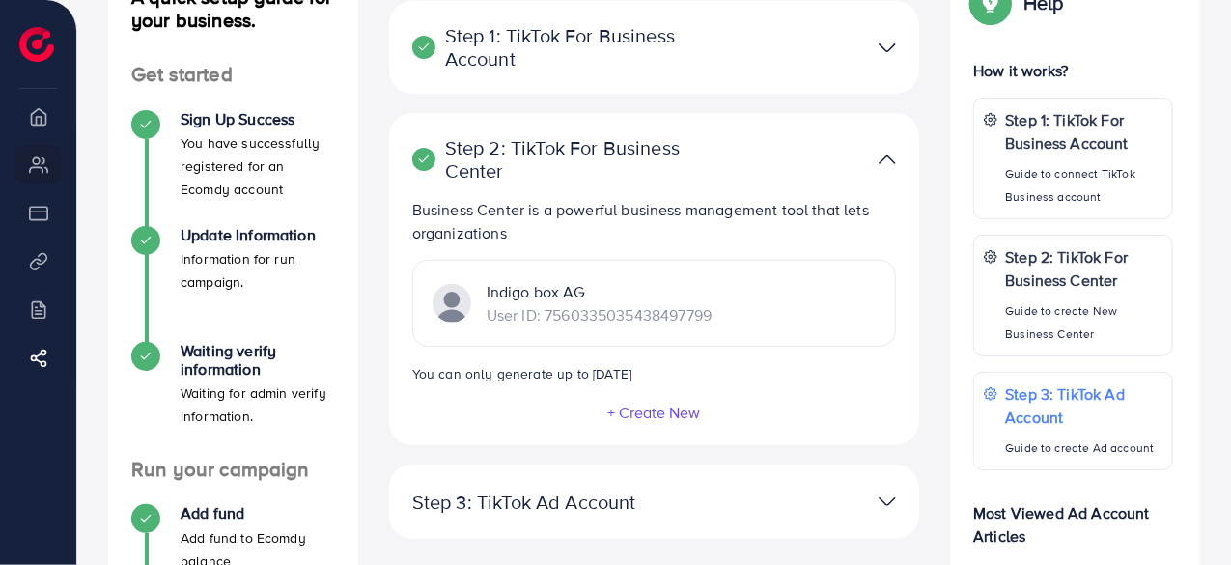
click at [893, 161] on img at bounding box center [887, 160] width 17 height 28
click at [889, 159] on img at bounding box center [887, 160] width 17 height 28
click at [889, 155] on img at bounding box center [887, 160] width 17 height 28
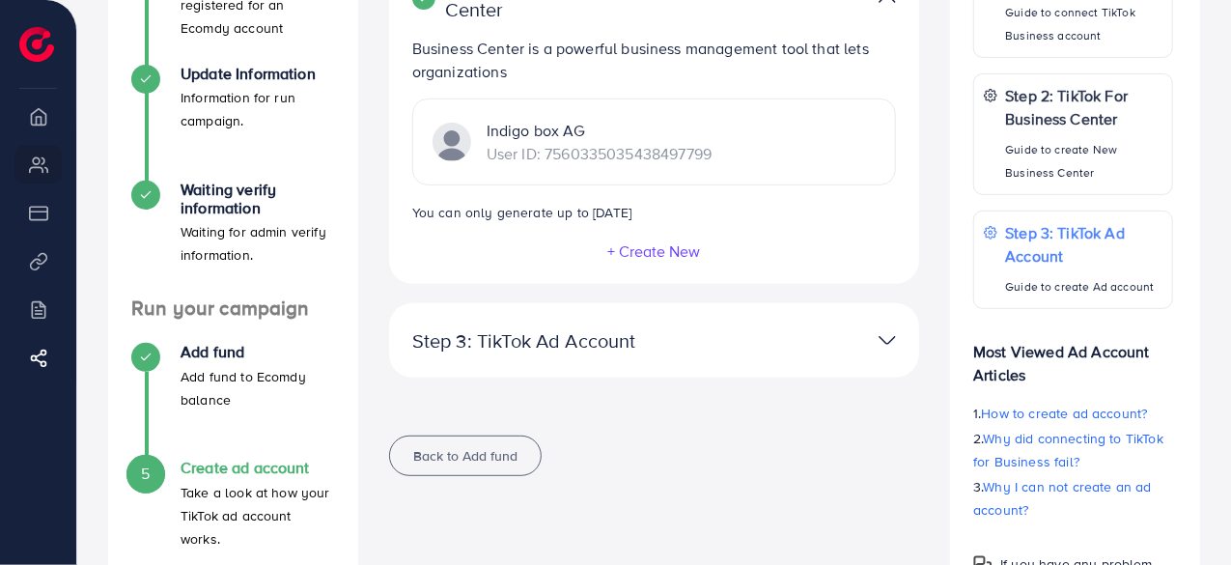
scroll to position [325, 0]
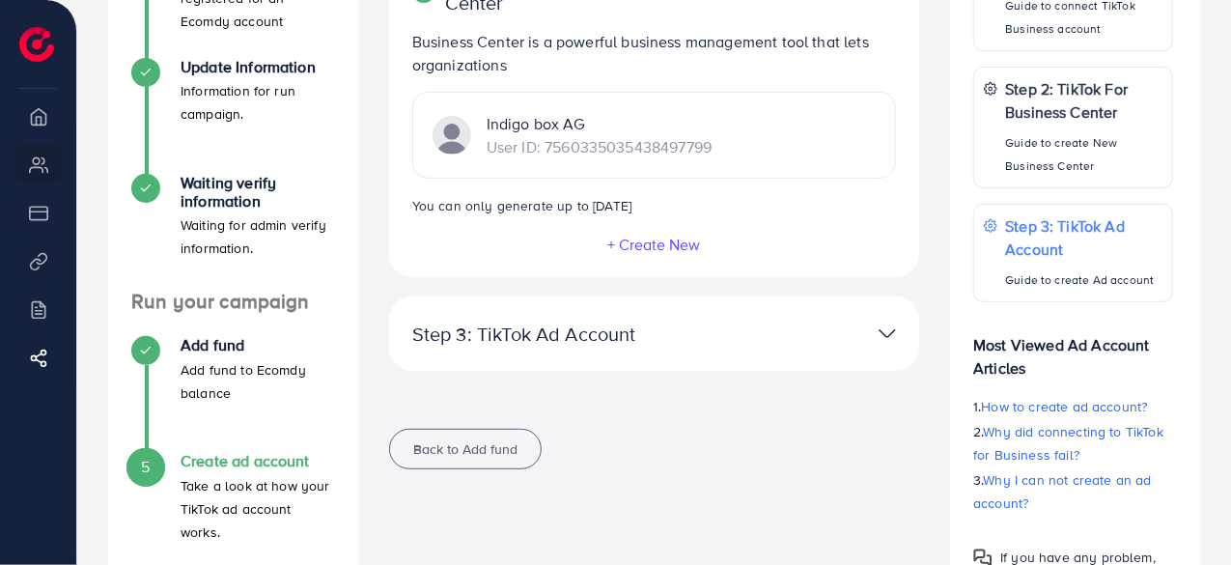
click at [825, 335] on div at bounding box center [825, 334] width 172 height 28
click at [890, 337] on img at bounding box center [887, 334] width 17 height 28
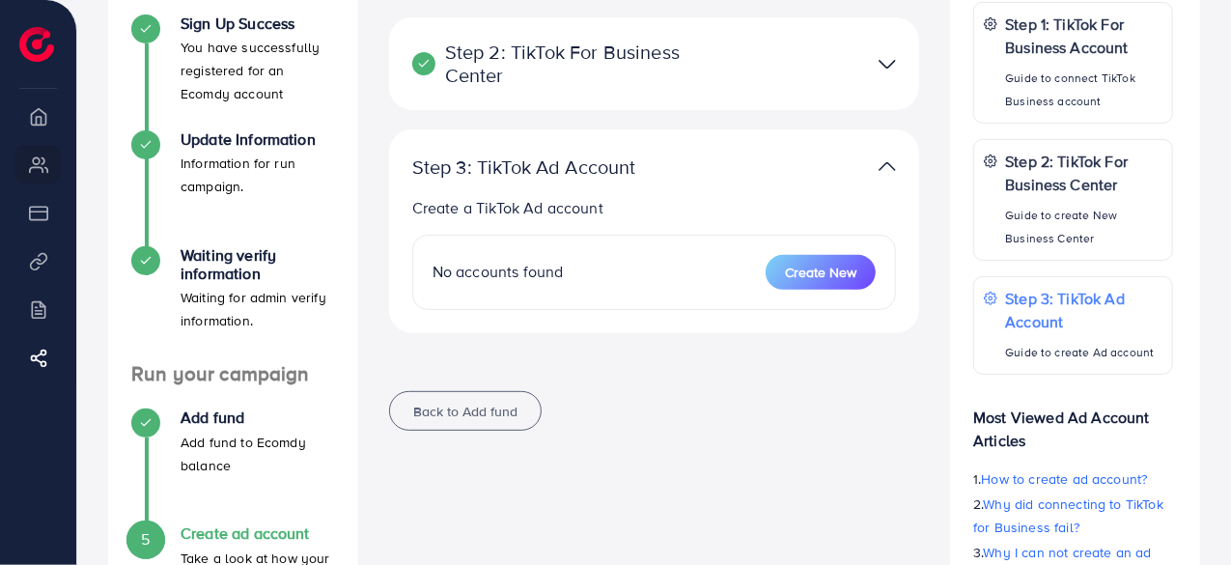
scroll to position [252, 0]
click at [788, 267] on span "Create New" at bounding box center [820, 273] width 71 height 19
select select
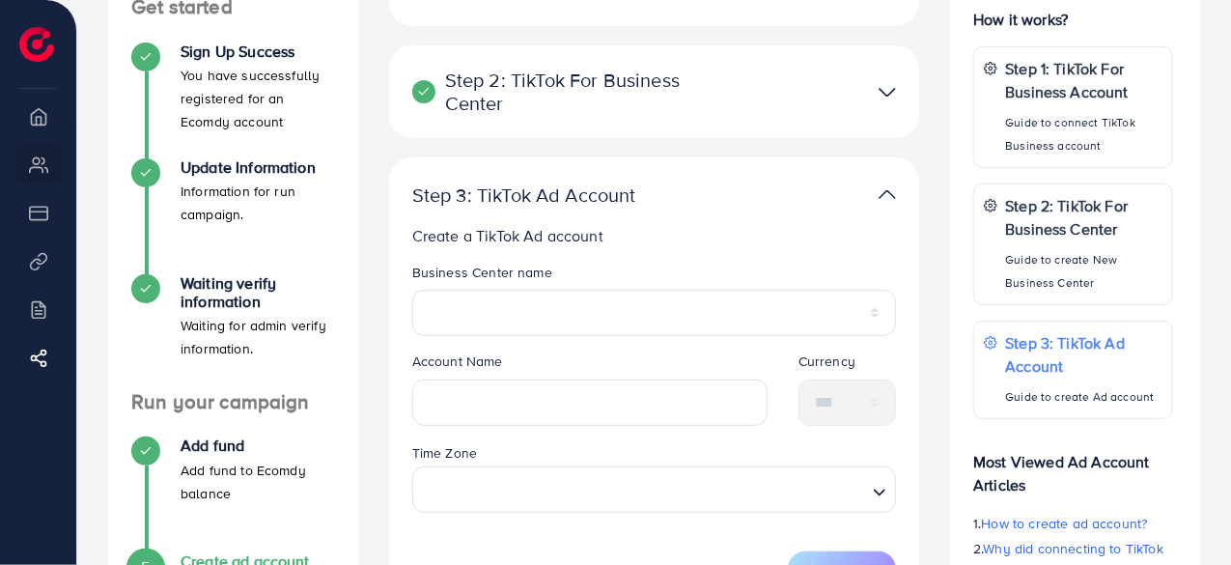
scroll to position [226, 0]
click at [604, 488] on input "Search for option" at bounding box center [643, 489] width 445 height 36
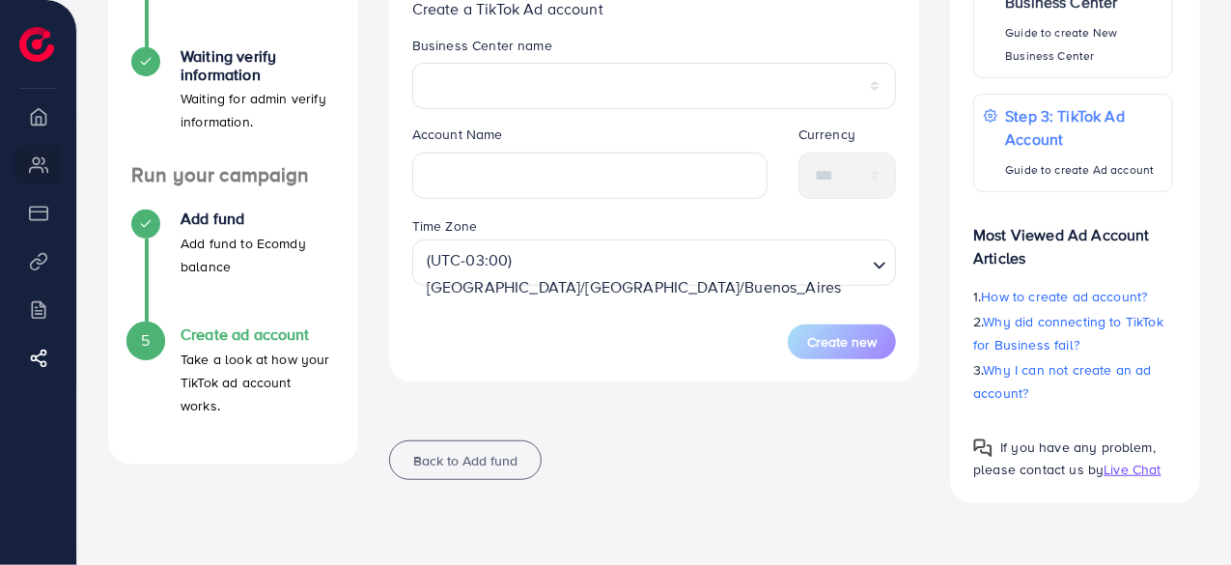
scroll to position [421, 0]
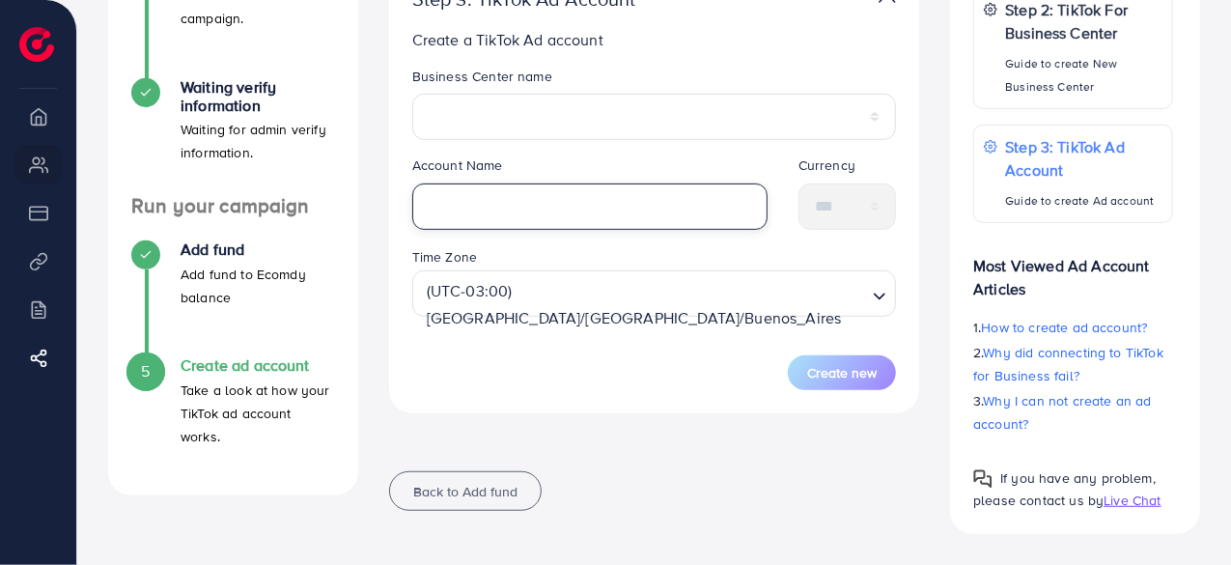
click at [589, 208] on input "text" at bounding box center [589, 206] width 355 height 46
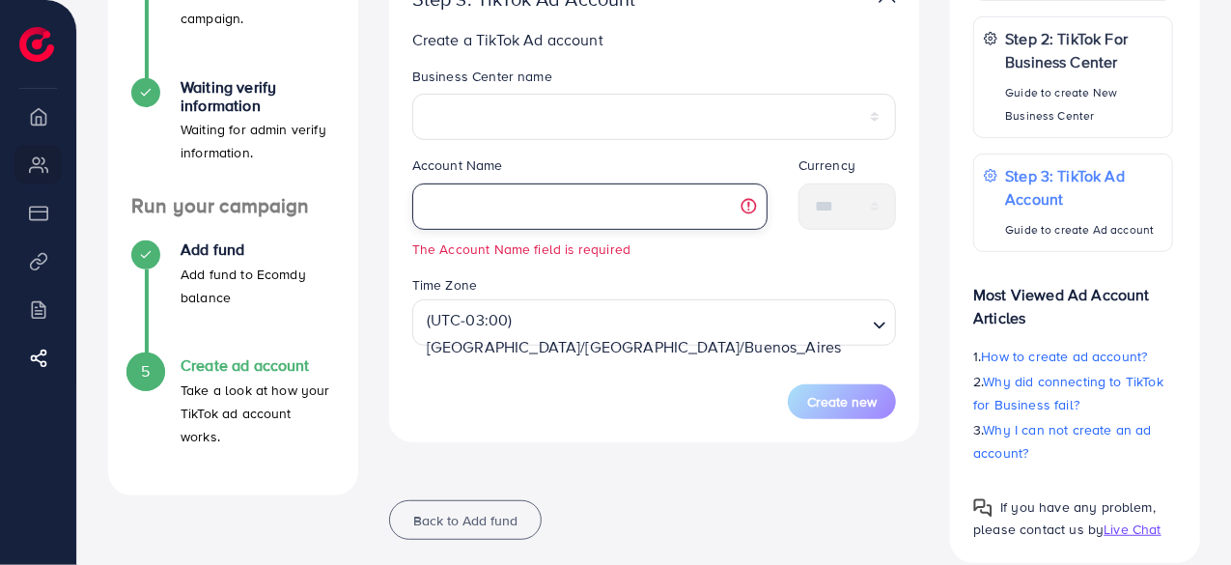
click at [620, 212] on input "text" at bounding box center [589, 206] width 355 height 46
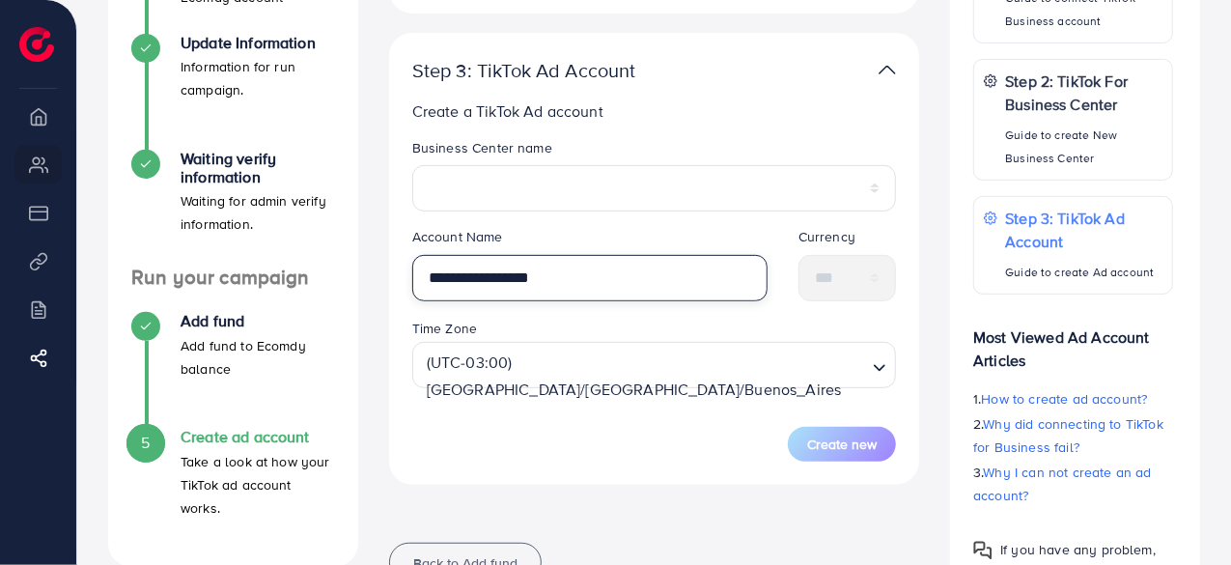
scroll to position [361, 0]
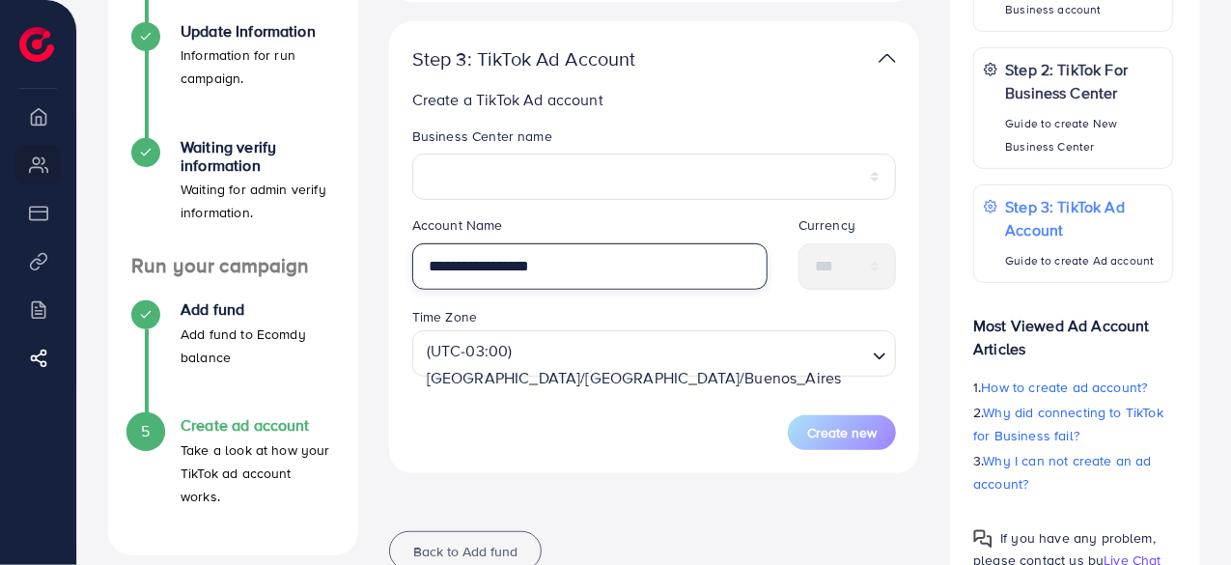
type input "**********"
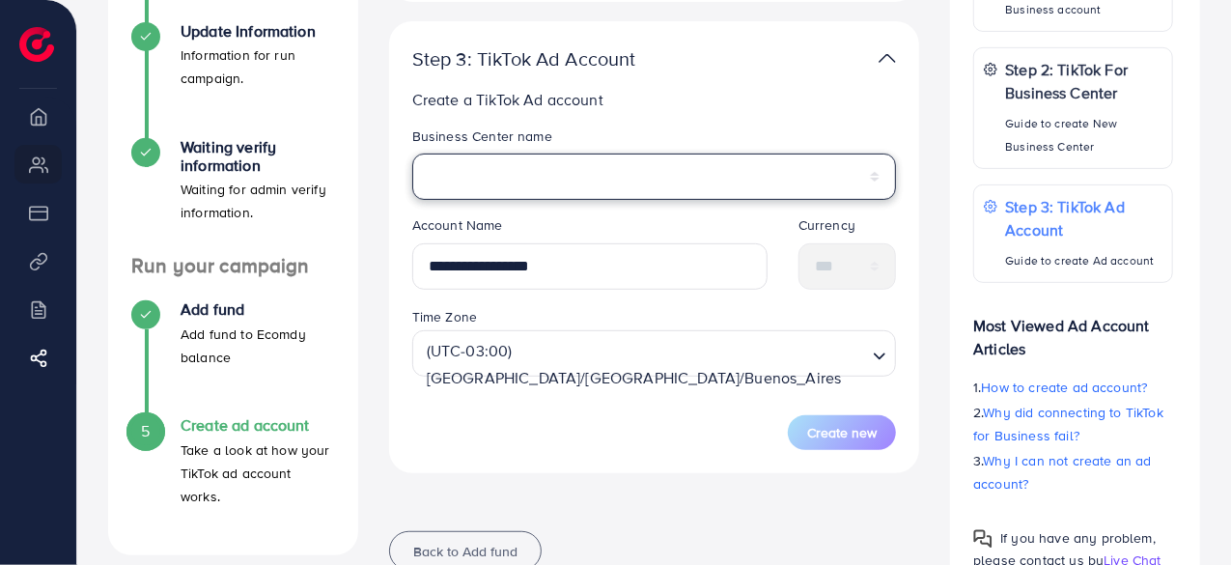
click at [624, 181] on select "**********" at bounding box center [654, 176] width 485 height 46
select select "**********"
click at [412, 153] on select "**********" at bounding box center [654, 176] width 485 height 46
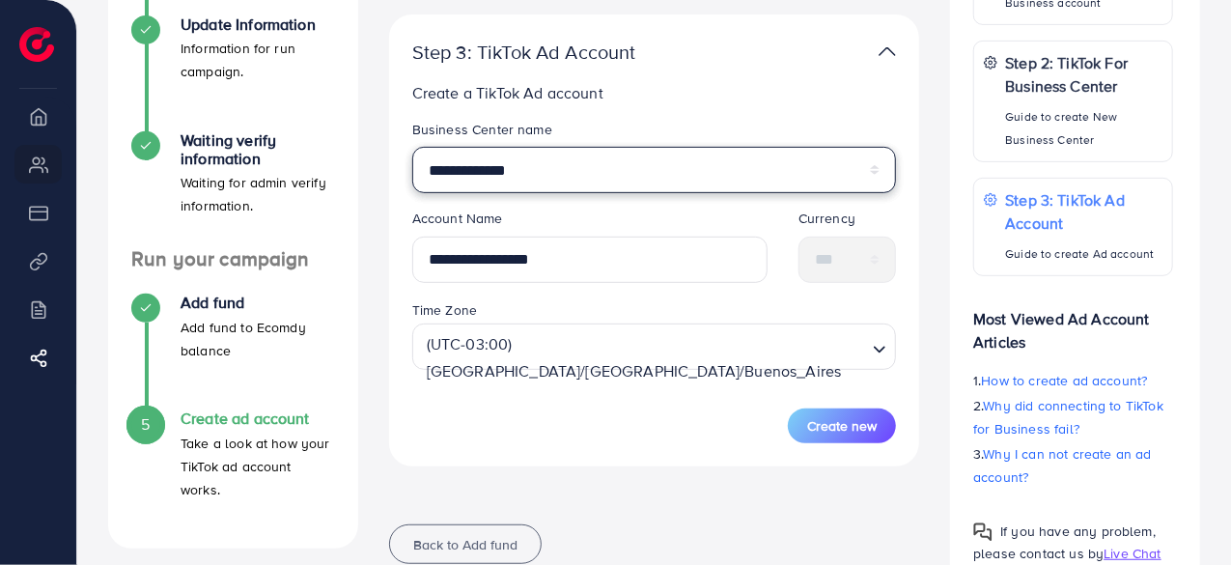
scroll to position [369, 0]
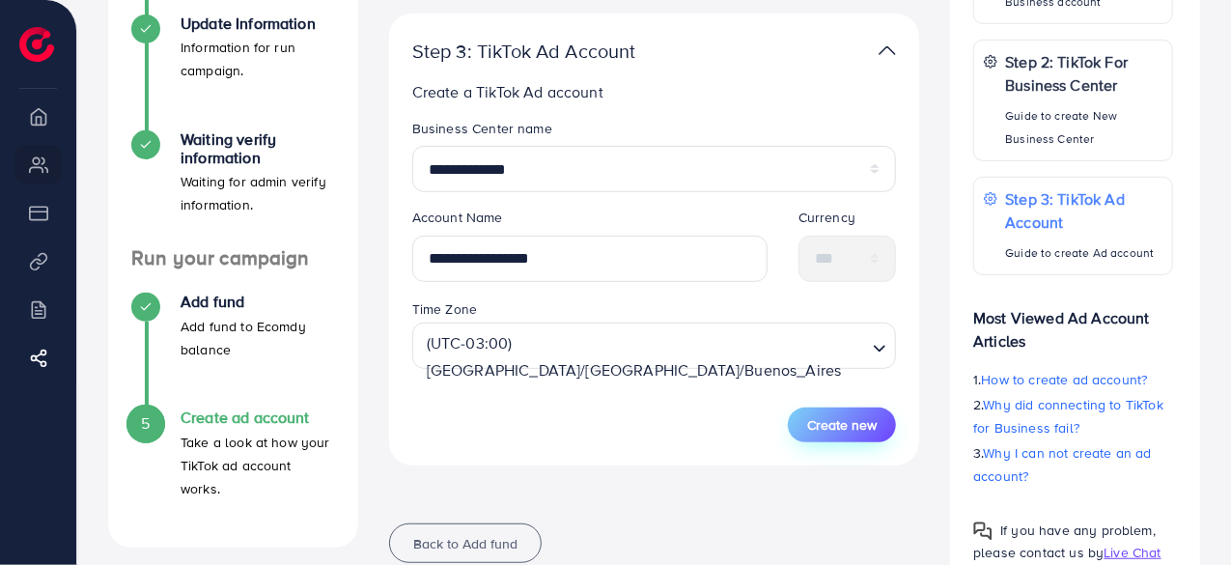
click at [840, 428] on span "Create new" at bounding box center [842, 424] width 70 height 19
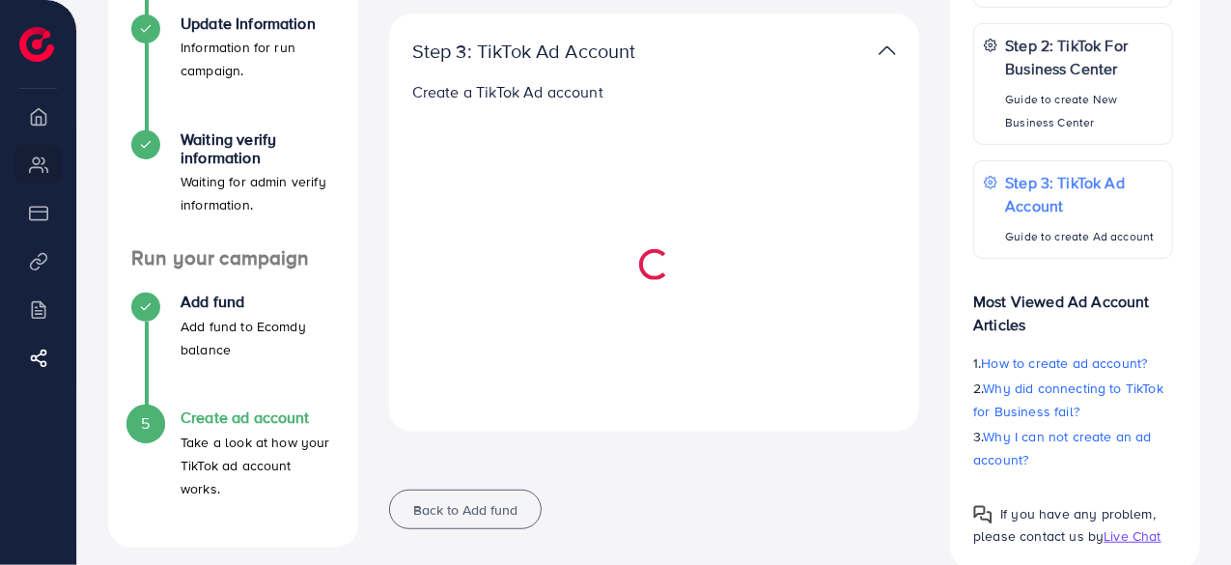
select select
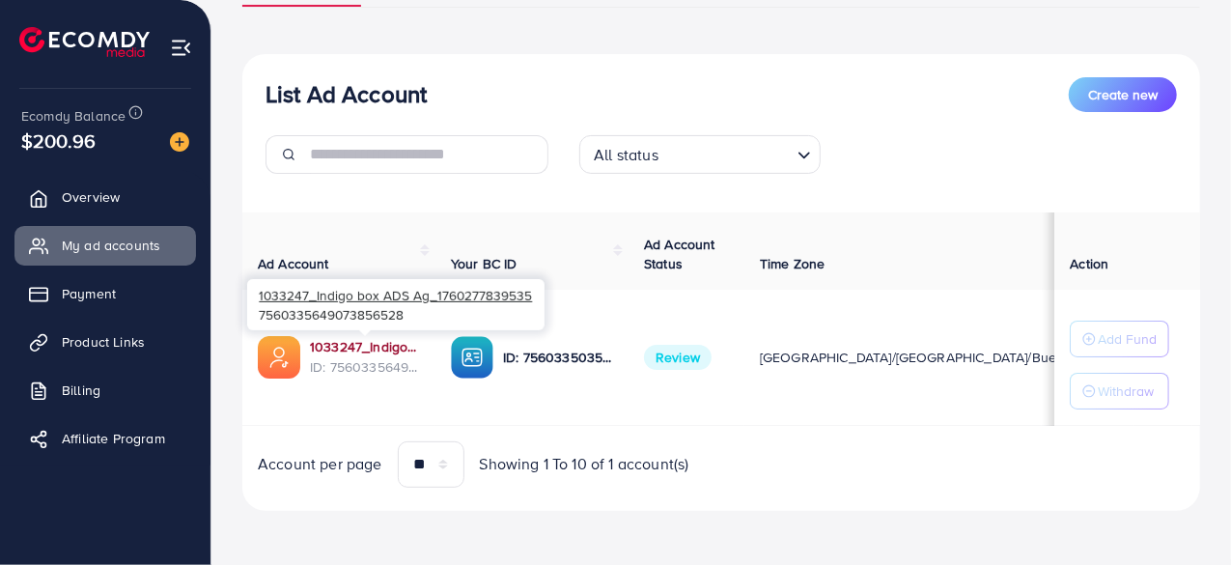
click at [326, 340] on link "1033247_Indigo box ADS Ag_1760277839535" at bounding box center [365, 346] width 110 height 19
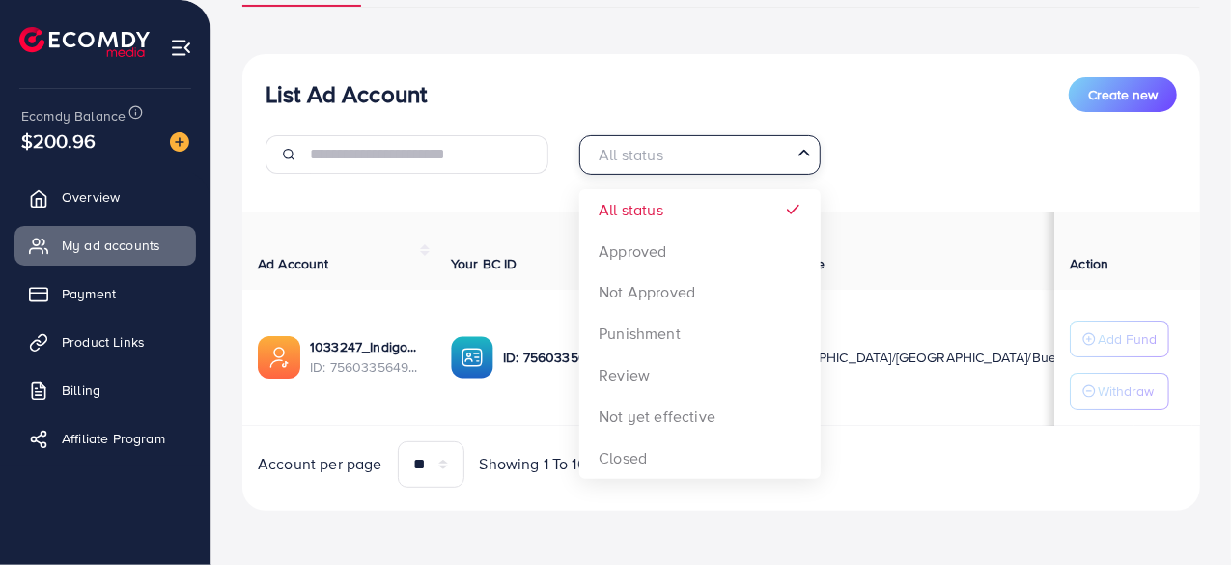
click at [772, 162] on input "Search for option" at bounding box center [689, 155] width 202 height 30
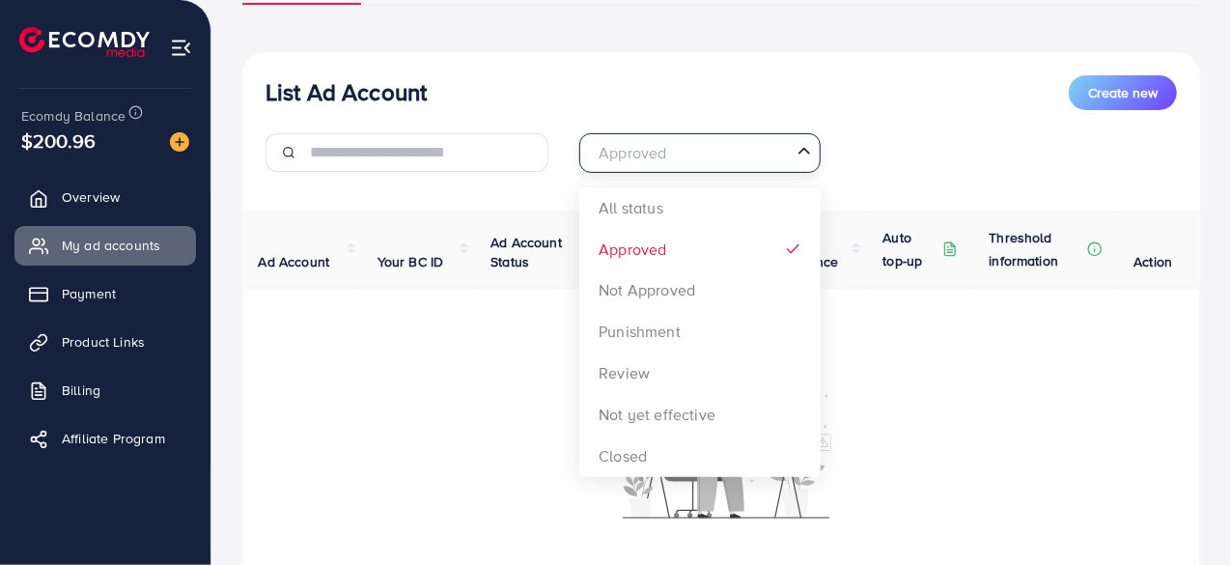
click at [743, 155] on input "Search for option" at bounding box center [689, 153] width 202 height 30
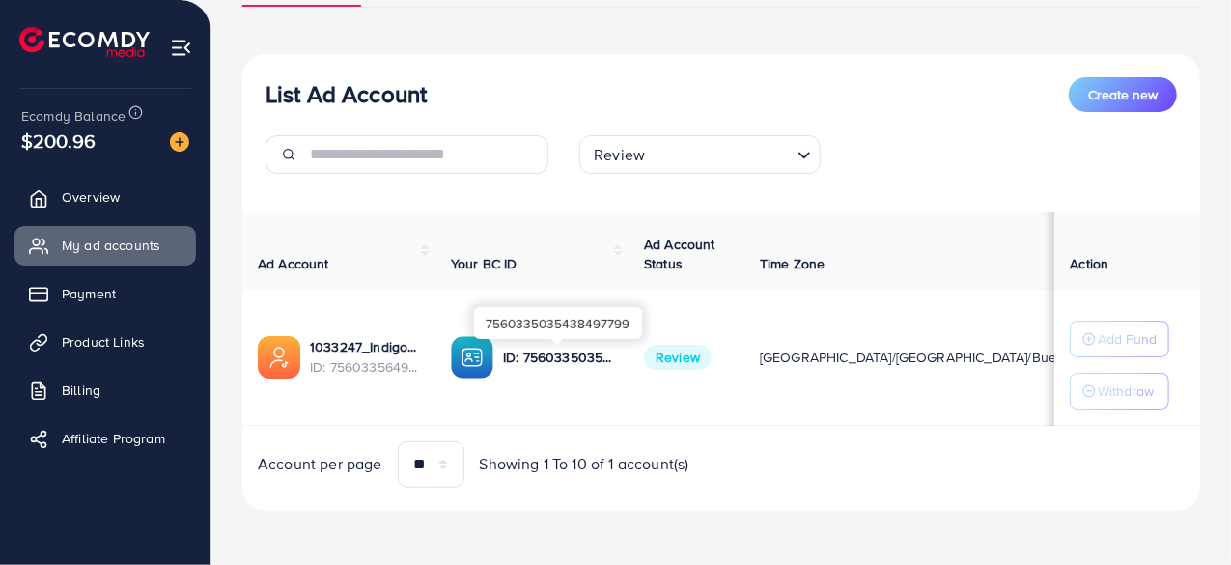
click at [533, 356] on p "ID: 7560335035438497799" at bounding box center [558, 357] width 110 height 23
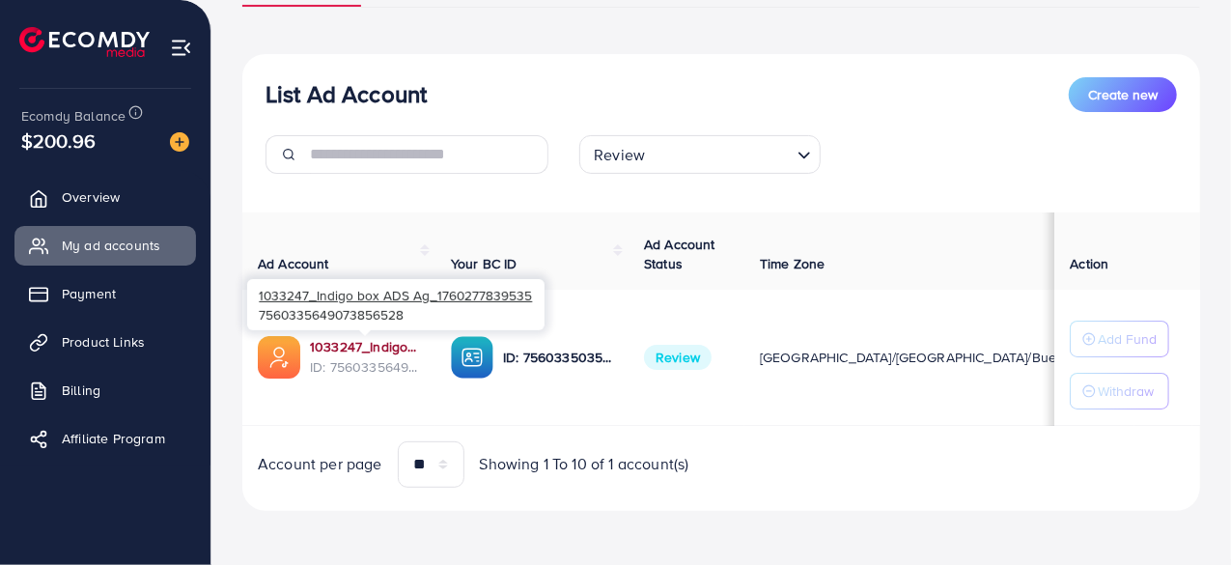
click at [382, 345] on link "1033247_Indigo box ADS Ag_1760277839535" at bounding box center [365, 346] width 110 height 19
